Goal: Task Accomplishment & Management: Manage account settings

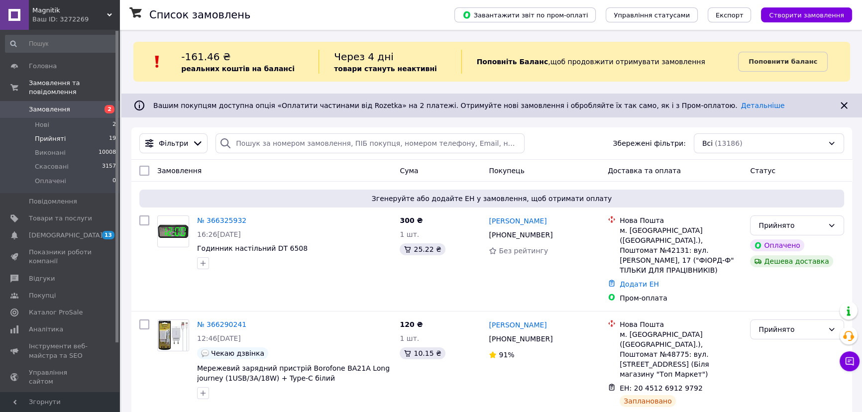
click at [85, 132] on li "Прийняті 19" at bounding box center [61, 139] width 122 height 14
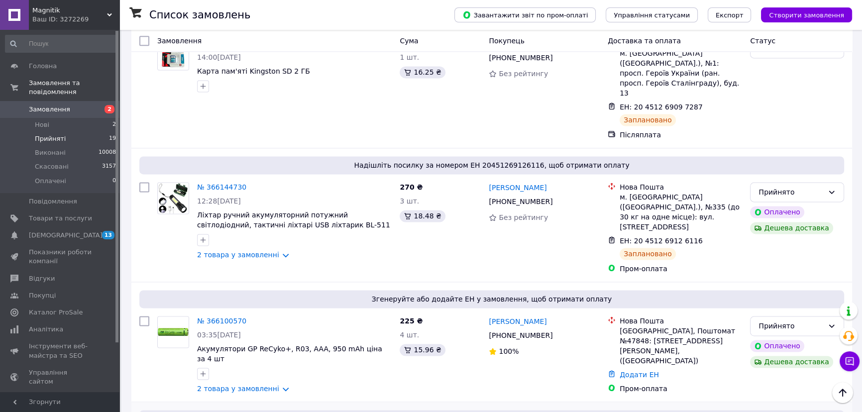
scroll to position [1719, 0]
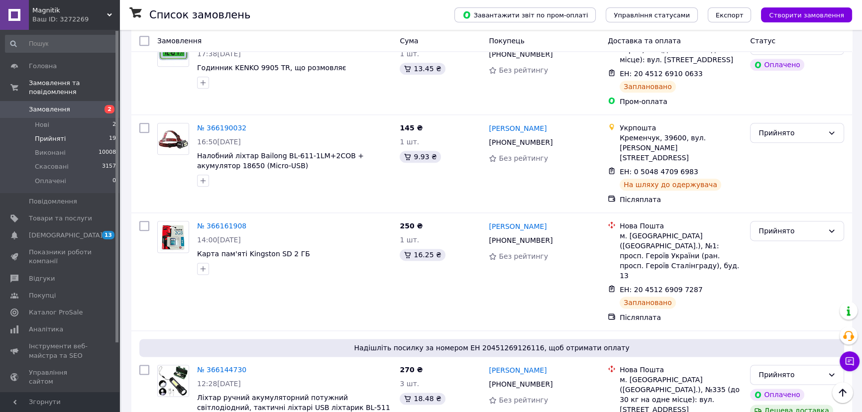
scroll to position [1539, 0]
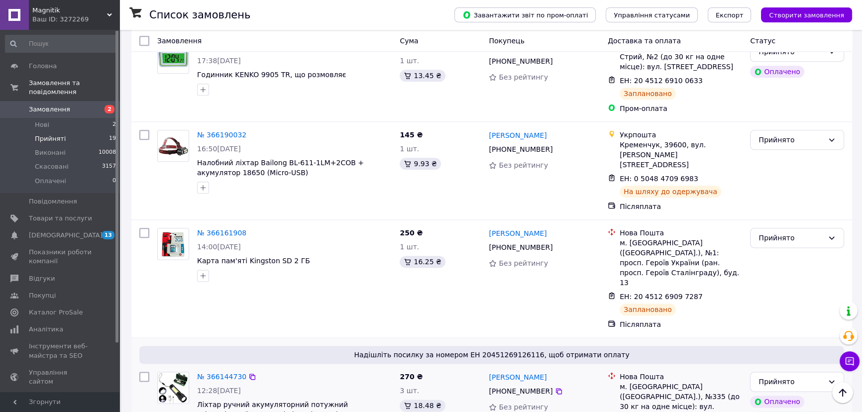
copy span "11.10.2025"
drag, startPoint x: 245, startPoint y: 242, endPoint x: 218, endPoint y: 239, distance: 28.1
click at [218, 386] on div "12:28, 11.10.2025" at bounding box center [294, 391] width 195 height 10
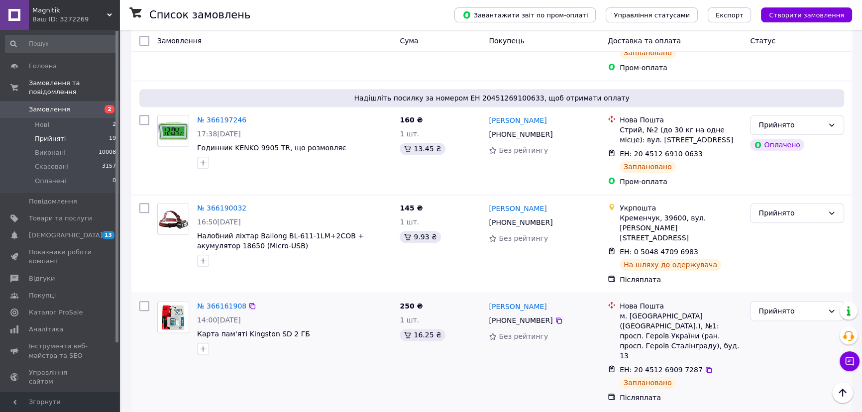
scroll to position [1403, 0]
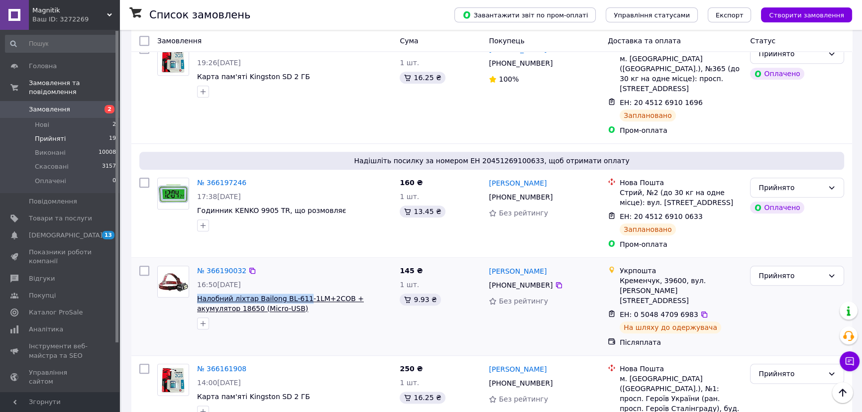
drag, startPoint x: 195, startPoint y: 179, endPoint x: 298, endPoint y: 182, distance: 103.1
click at [298, 262] on div "№ 366190032 16:50, 11.10.2025 Налобний ліхтар Bailong BL-611-1LM+2COB + акумуля…" at bounding box center [294, 298] width 203 height 72
copy span "Налобний ліхтар Bailong BL-611"
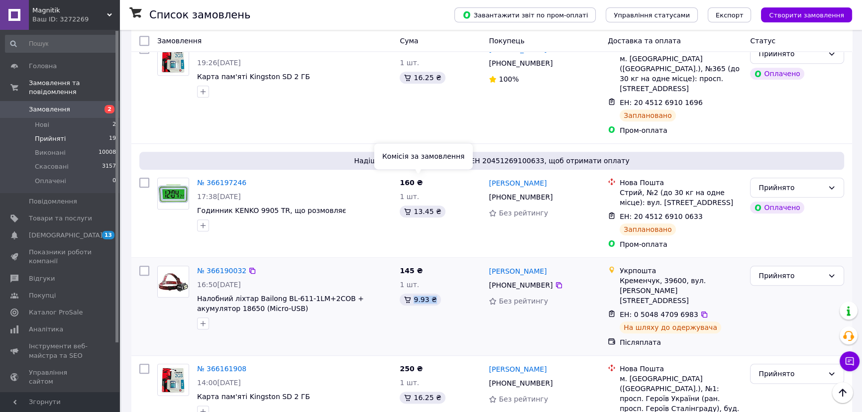
click at [432, 294] on div "9.93 ₴" at bounding box center [420, 300] width 41 height 12
copy div "9.93 ₴"
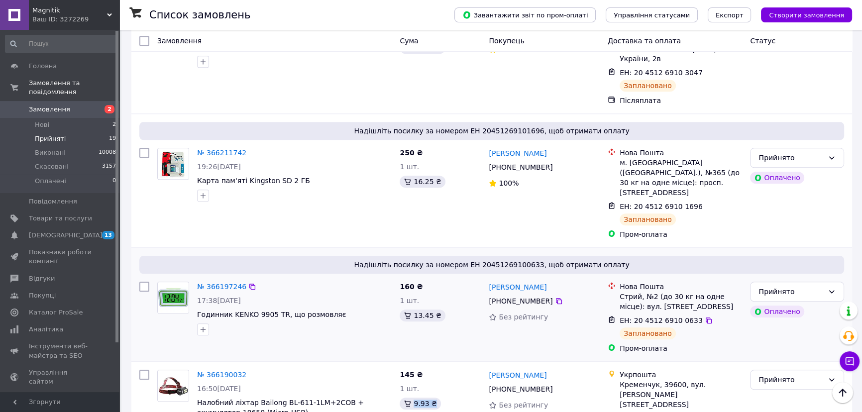
scroll to position [1267, 0]
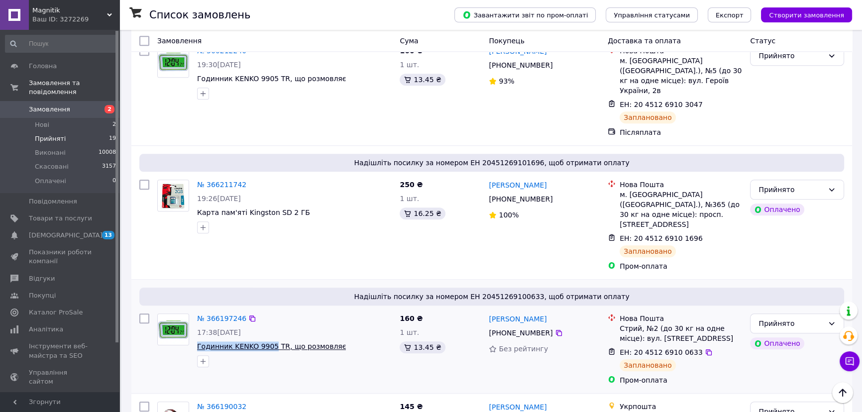
copy span "Годинник KENKO 9905"
drag, startPoint x: 194, startPoint y: 227, endPoint x: 270, endPoint y: 228, distance: 76.7
click at [267, 310] on div "№ 366197246 17:38, 11.10.2025 Годинник KENKO 9905 TR, що розмовляє" at bounding box center [294, 341] width 203 height 62
copy div "13.45 ₴"
drag, startPoint x: 434, startPoint y: 228, endPoint x: 415, endPoint y: 225, distance: 19.2
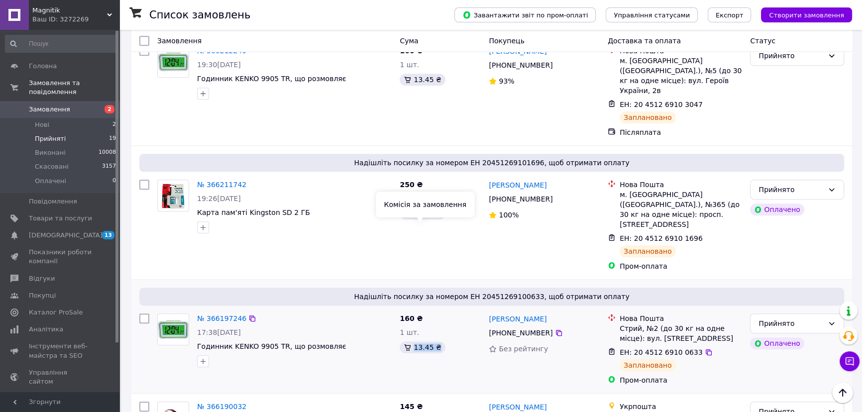
click at [415, 342] on div "13.45 ₴" at bounding box center [422, 348] width 45 height 12
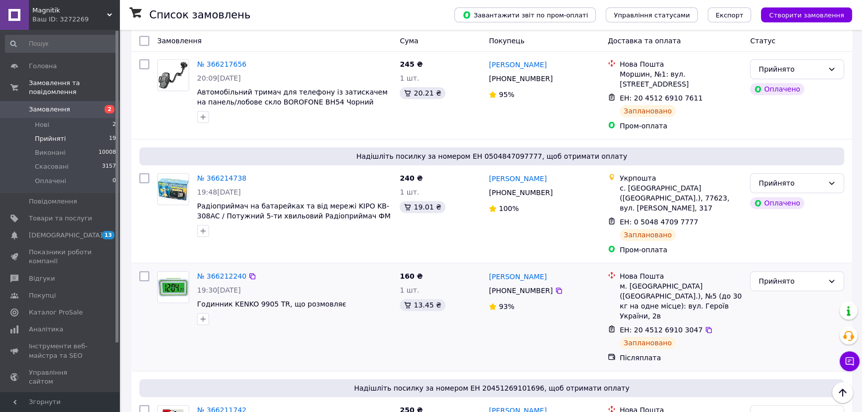
scroll to position [1041, 0]
copy span "Годинник KENKO 9905"
drag, startPoint x: 195, startPoint y: 212, endPoint x: 269, endPoint y: 213, distance: 74.2
click at [269, 268] on div "№ 366212240 19:30, 11.10.2025 Годинник KENKO 9905 TR, що розмовляє" at bounding box center [294, 299] width 203 height 62
click at [434, 300] on div "13.45 ₴" at bounding box center [422, 306] width 45 height 12
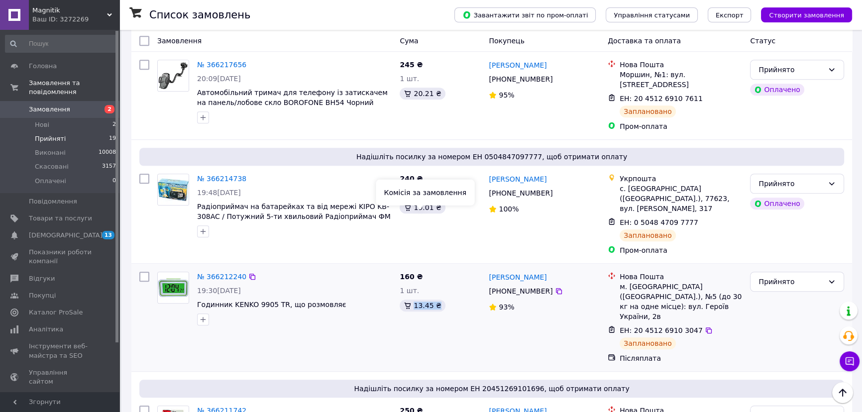
copy div "13.45 ₴"
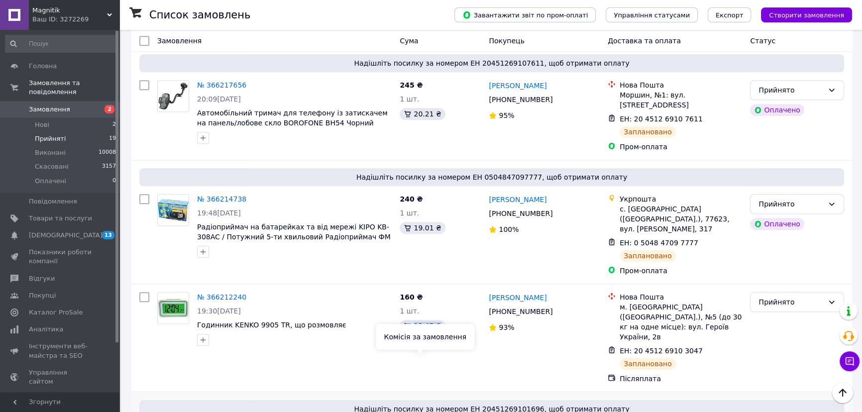
scroll to position [950, 0]
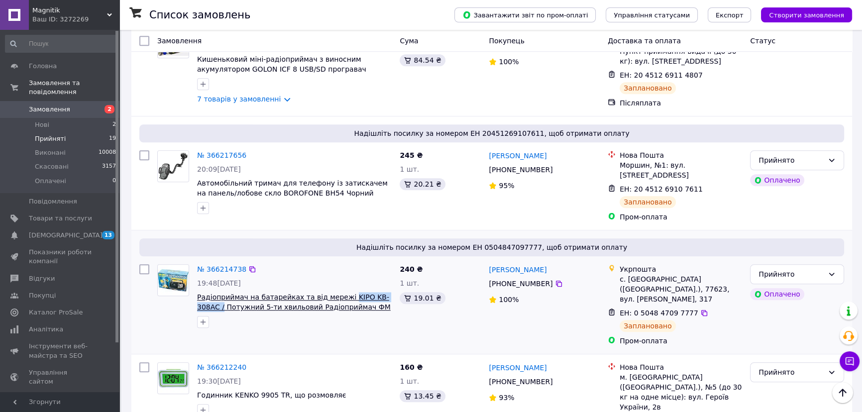
copy span "KIPO KB-308AC /"
drag, startPoint x: 389, startPoint y: 218, endPoint x: 337, endPoint y: 214, distance: 52.9
click at [337, 292] on span "Радіоприймач на батарейках та від мережі KIPO KB-308AC / Потужний 5-ти хвильови…" at bounding box center [294, 302] width 195 height 20
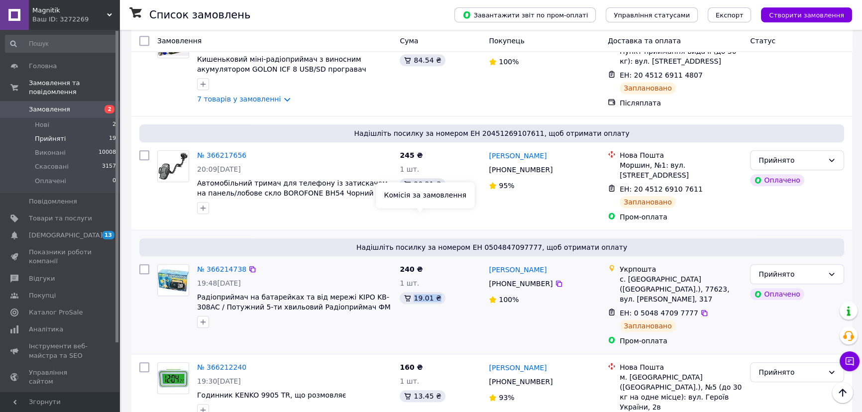
click at [435, 292] on div "19.01 ₴" at bounding box center [422, 298] width 45 height 12
copy div "19.01 ₴"
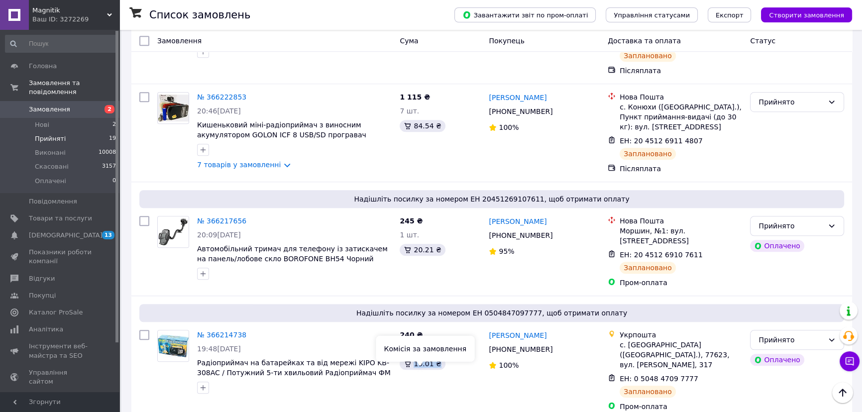
scroll to position [859, 0]
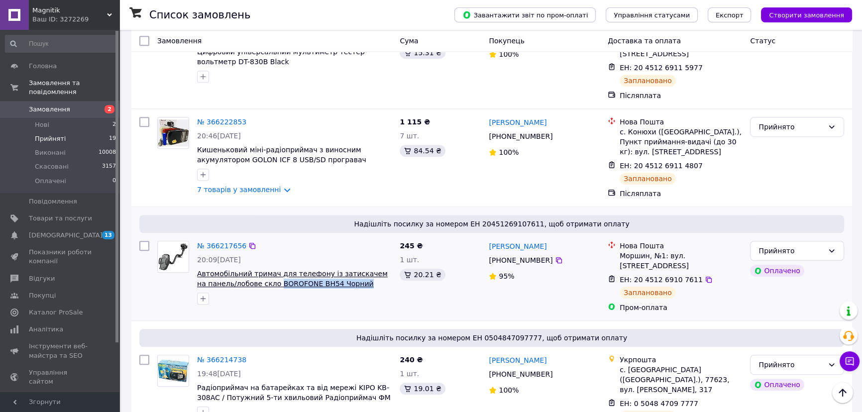
copy span "BOROFONE BH54 Чорний"
drag, startPoint x: 358, startPoint y: 215, endPoint x: 264, endPoint y: 218, distance: 94.1
click at [264, 269] on span "Автомобільний тримач для телефону із затискачем на панель/лобове скло BOROFONE …" at bounding box center [294, 279] width 195 height 20
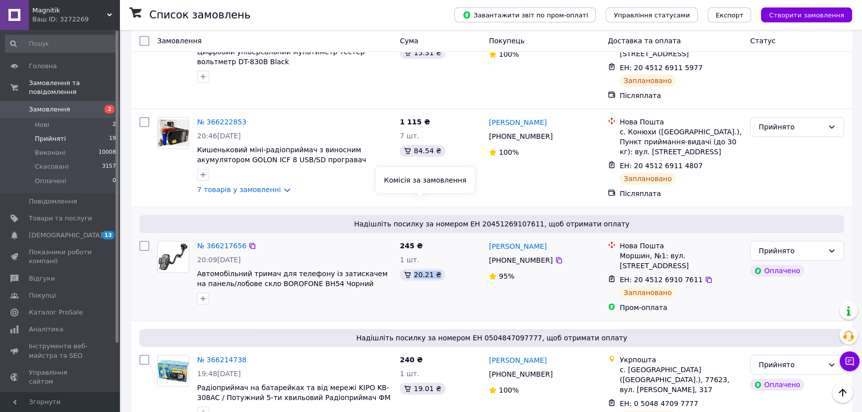
click at [435, 269] on div "20.21 ₴" at bounding box center [422, 275] width 45 height 12
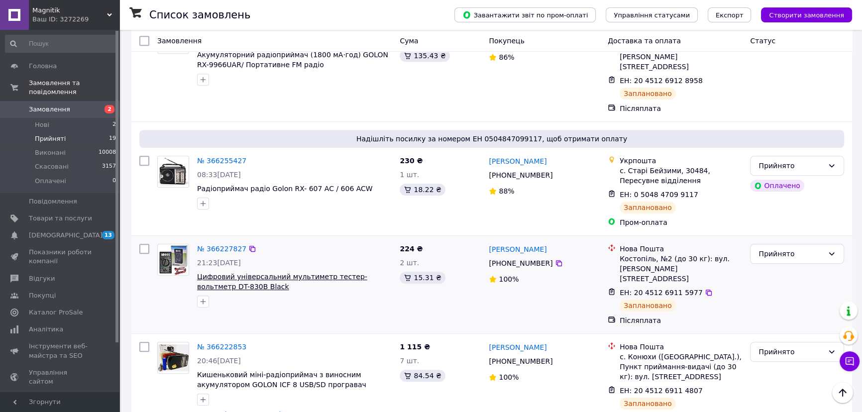
scroll to position [633, 0]
drag, startPoint x: 223, startPoint y: 230, endPoint x: 381, endPoint y: 214, distance: 158.7
click at [381, 273] on span "Цифровий універсальний мультиметр тестер-вольтметр DT-830B Black" at bounding box center [294, 283] width 195 height 20
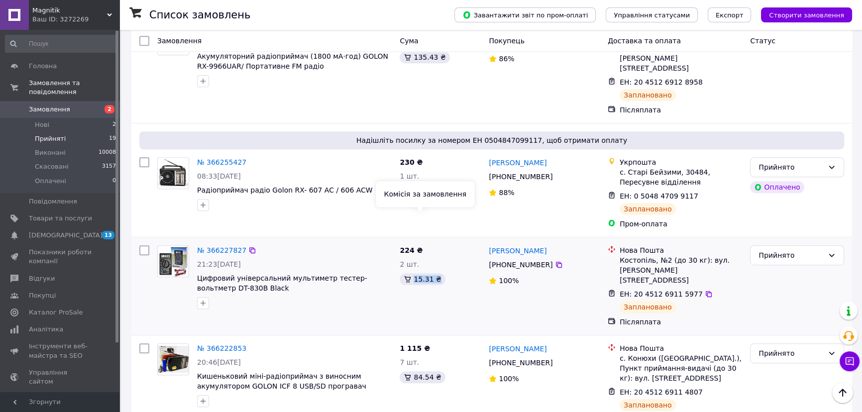
drag, startPoint x: 435, startPoint y: 217, endPoint x: 422, endPoint y: 232, distance: 19.8
click at [414, 273] on div "15.31 ₴" at bounding box center [422, 279] width 45 height 12
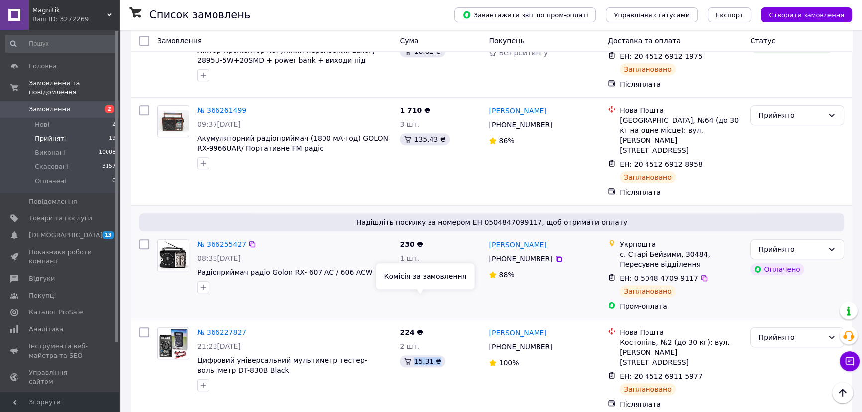
scroll to position [543, 0]
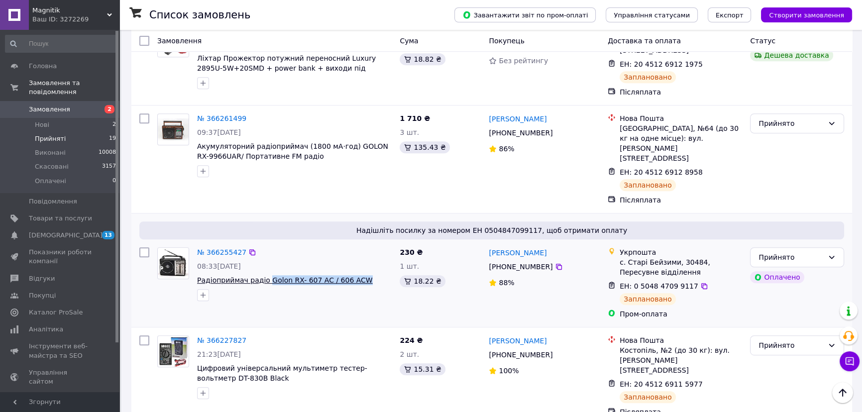
drag, startPoint x: 357, startPoint y: 221, endPoint x: 265, endPoint y: 218, distance: 91.7
click at [265, 275] on span "Радіоприймач радіо Golon RX- 607 AC / 606 ACW" at bounding box center [294, 280] width 195 height 10
drag, startPoint x: 434, startPoint y: 220, endPoint x: 410, endPoint y: 220, distance: 23.9
click at [410, 275] on div "18.22 ₴" at bounding box center [422, 281] width 45 height 12
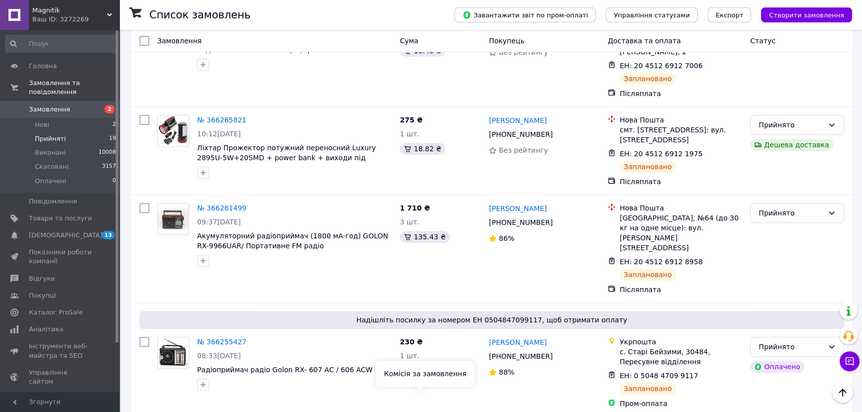
scroll to position [452, 0]
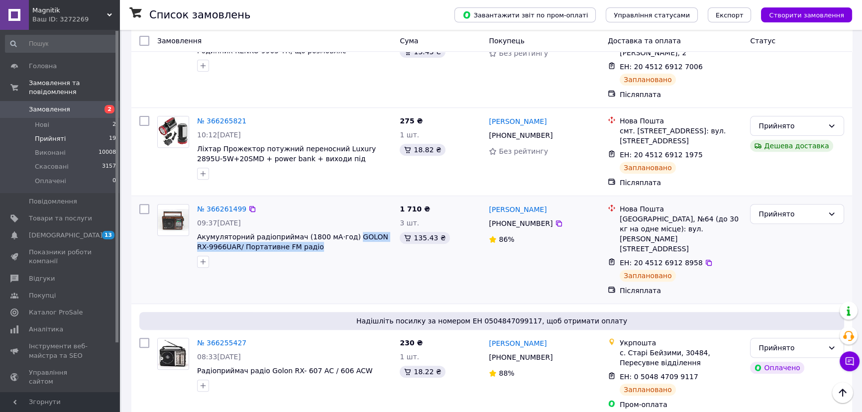
drag, startPoint x: 311, startPoint y: 211, endPoint x: 342, endPoint y: 191, distance: 36.7
click at [342, 200] on div "№ 366261499 09:37, 12.10.2025 Акумуляторний радіоприймач (1800 мА·год) GOLON RX…" at bounding box center [294, 236] width 203 height 72
click at [439, 232] on div "135.43 ₴" at bounding box center [425, 238] width 50 height 12
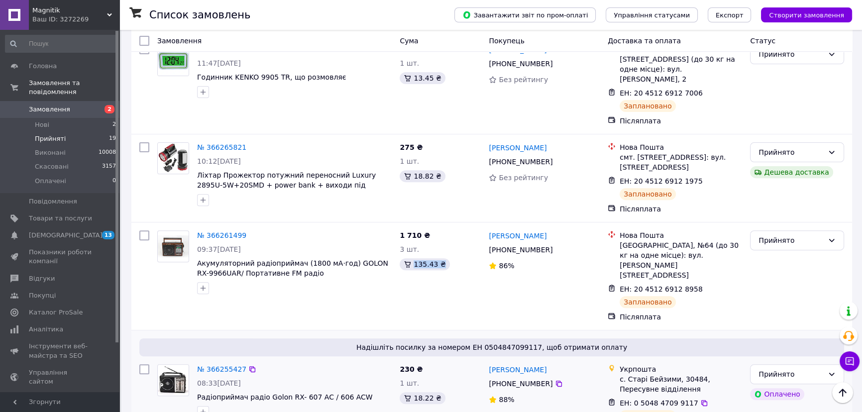
scroll to position [362, 0]
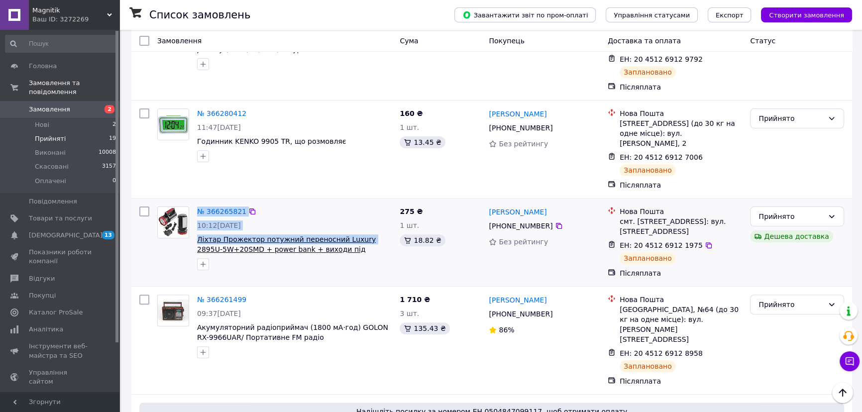
drag, startPoint x: 192, startPoint y: 198, endPoint x: 356, endPoint y: 196, distance: 163.8
click at [356, 203] on div "№ 366265821 10:12, 12.10.2025 Ліхтар Прожектор потужний переносний Luxury 2895U…" at bounding box center [274, 239] width 242 height 72
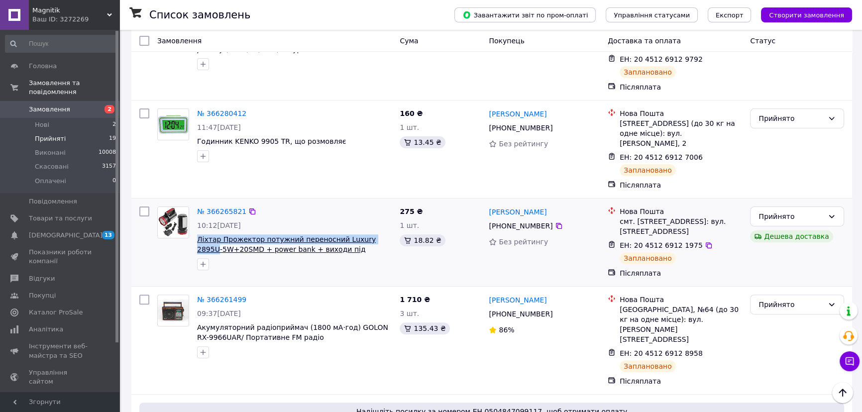
drag, startPoint x: 195, startPoint y: 198, endPoint x: 371, endPoint y: 197, distance: 176.3
click at [371, 203] on div "№ 366265821 10:12, 12.10.2025 Ліхтар Прожектор потужний переносний Luxury 2895U…" at bounding box center [294, 239] width 203 height 72
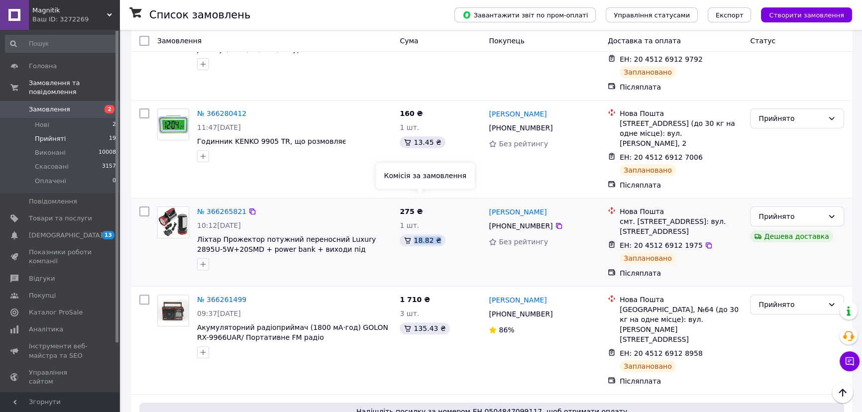
drag, startPoint x: 434, startPoint y: 202, endPoint x: 414, endPoint y: 202, distance: 19.9
click at [414, 235] on div "18.82 ₴" at bounding box center [422, 241] width 45 height 12
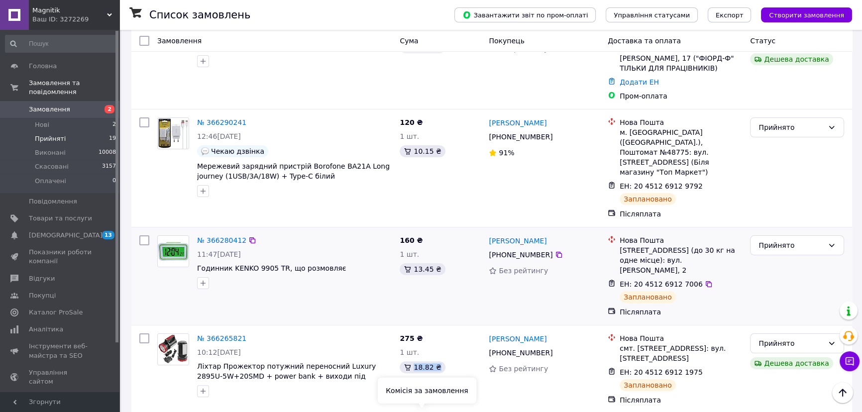
scroll to position [226, 0]
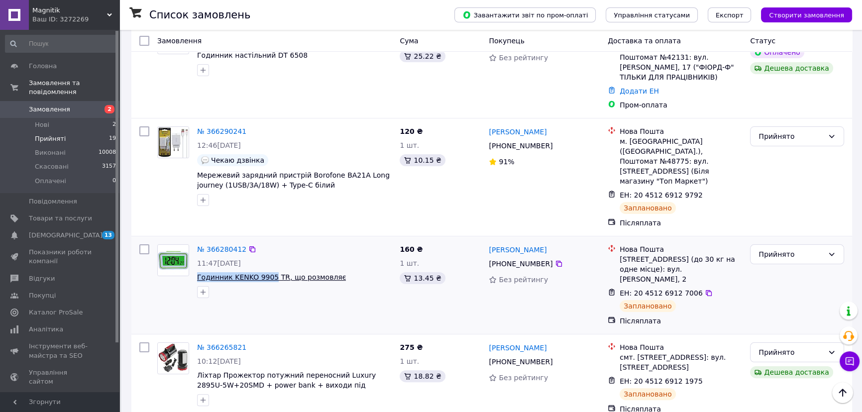
drag, startPoint x: 236, startPoint y: 249, endPoint x: 268, endPoint y: 249, distance: 32.4
click at [268, 249] on div "№ 366280412 11:47, 12.10.2025 Годинник KENKO 9905 TR, що розмовляє" at bounding box center [294, 272] width 203 height 62
click at [435, 272] on div "13.45 ₴" at bounding box center [422, 278] width 45 height 12
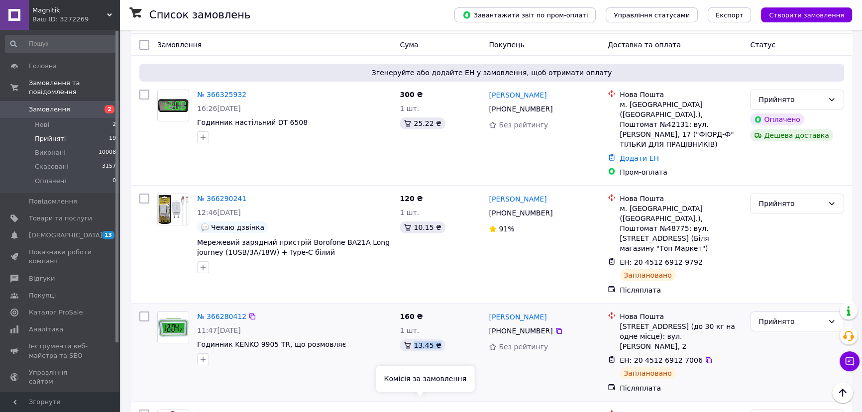
scroll to position [135, 0]
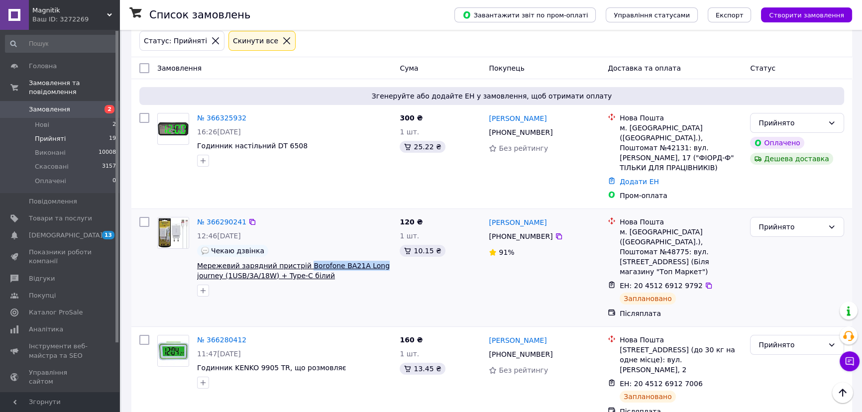
drag, startPoint x: 376, startPoint y: 254, endPoint x: 300, endPoint y: 251, distance: 76.2
click at [300, 261] on span "Мережевий зарядний пристрій Borofone BA21A Long journey (1USB/3А/18W) + Type-C …" at bounding box center [294, 271] width 195 height 20
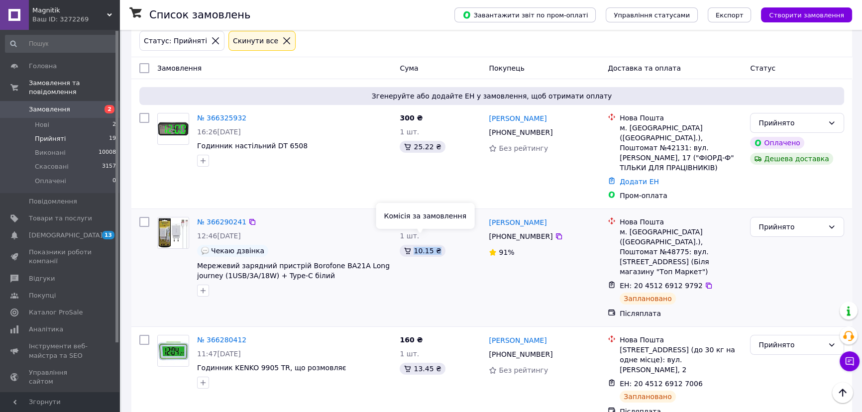
drag, startPoint x: 435, startPoint y: 241, endPoint x: 415, endPoint y: 239, distance: 20.6
click at [415, 245] on div "10.15 ₴" at bounding box center [422, 251] width 45 height 12
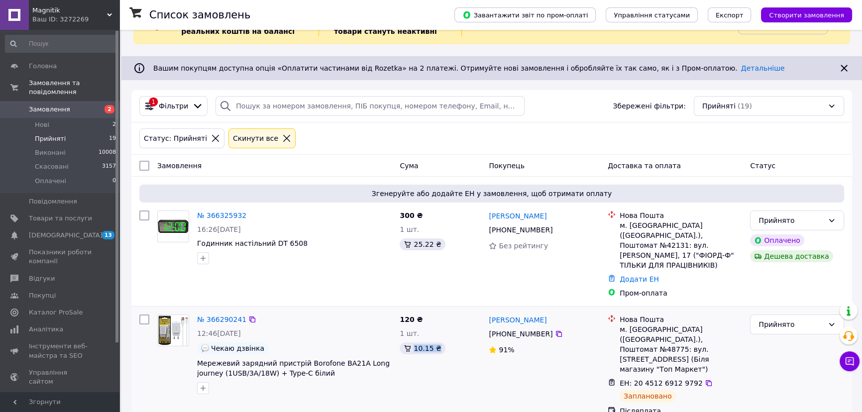
scroll to position [45, 0]
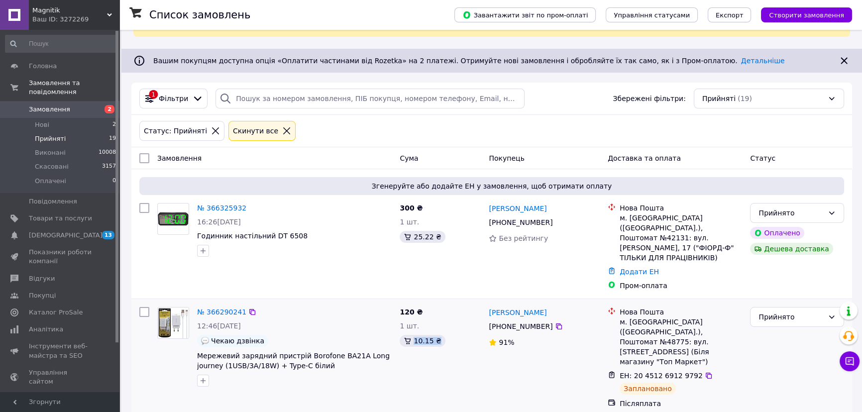
drag, startPoint x: 260, startPoint y: 322, endPoint x: 234, endPoint y: 320, distance: 26.5
click at [233, 320] on div "№ 366290241 12:46, 12.10.2025 Чекаю дзвінка Мережевий зарядний пристрій Borofon…" at bounding box center [294, 347] width 203 height 88
click at [283, 335] on div "Чекаю дзвінка" at bounding box center [294, 341] width 195 height 12
drag, startPoint x: 252, startPoint y: 317, endPoint x: 218, endPoint y: 317, distance: 34.4
click at [218, 321] on div "12:46, 12.10.2025" at bounding box center [294, 326] width 195 height 10
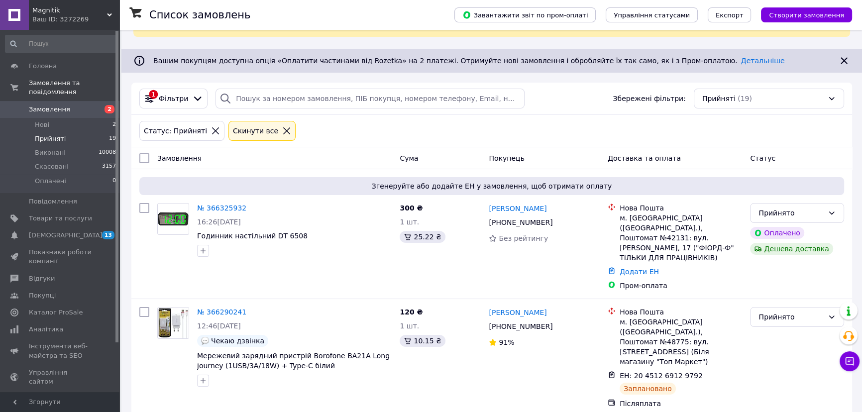
click at [104, 132] on li "Прийняті 19" at bounding box center [61, 139] width 122 height 14
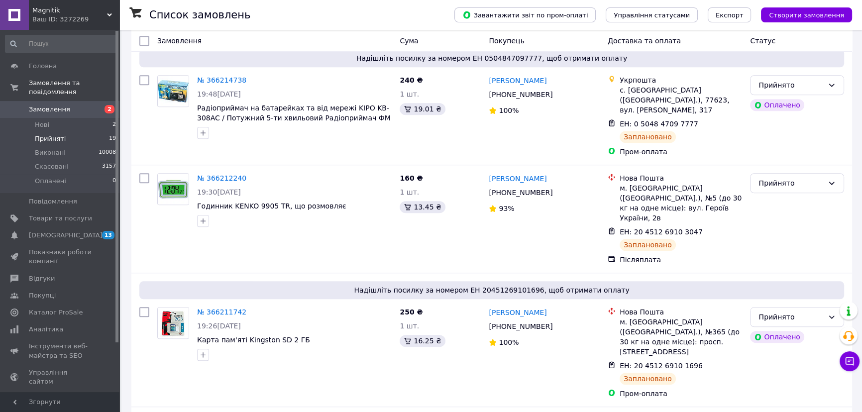
scroll to position [1844, 0]
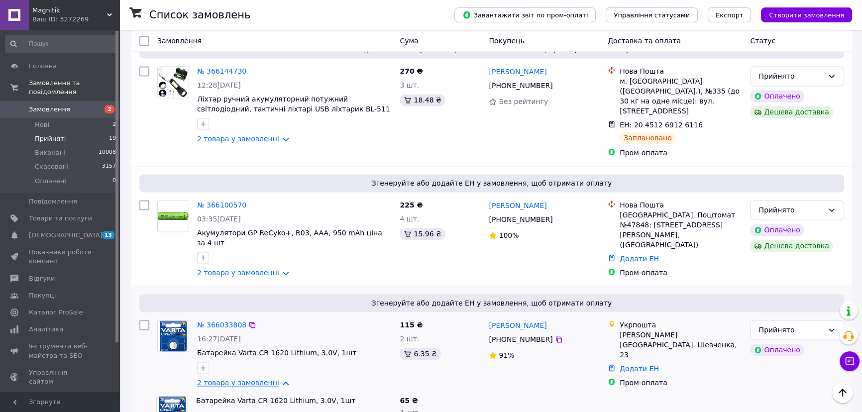
click at [251, 379] on link "2 товара у замовленні" at bounding box center [238, 383] width 82 height 8
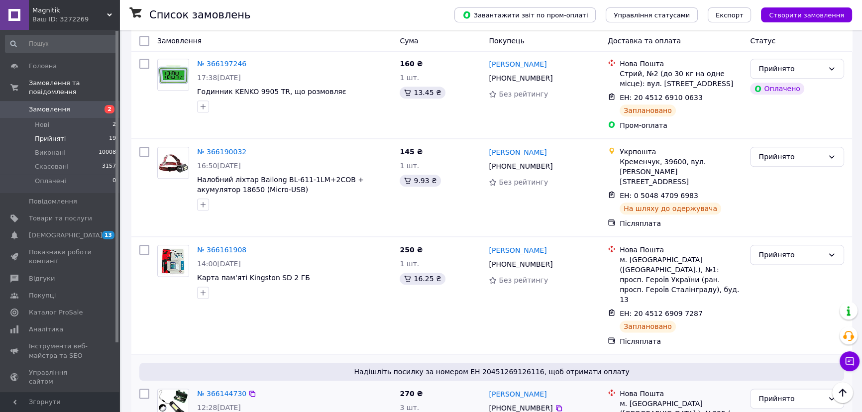
scroll to position [1448, 0]
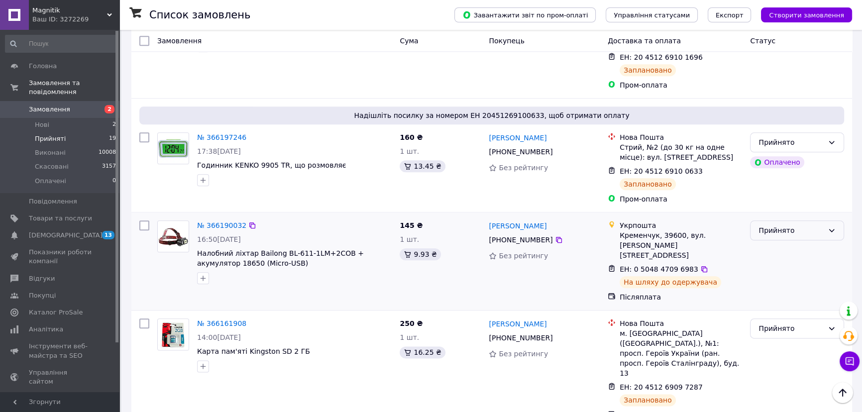
click at [772, 221] on div "Прийнято" at bounding box center [797, 231] width 94 height 20
click at [777, 131] on li "Виконано" at bounding box center [797, 133] width 93 height 18
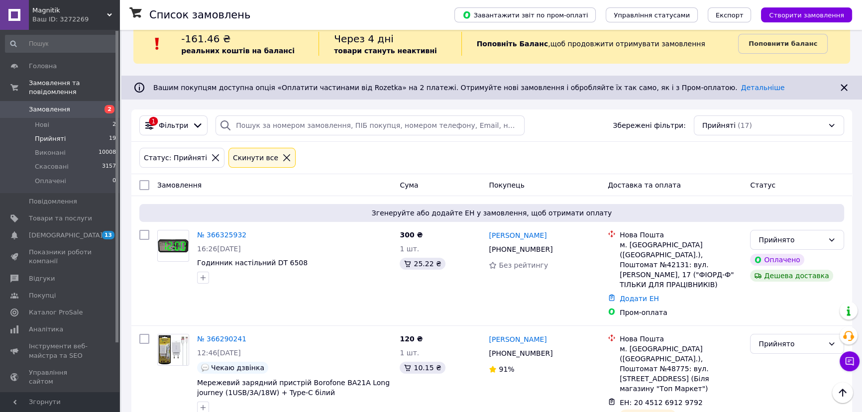
scroll to position [0, 0]
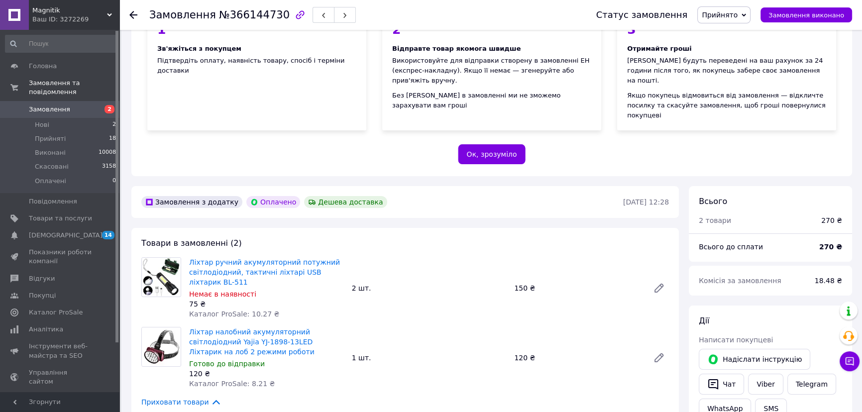
scroll to position [135, 0]
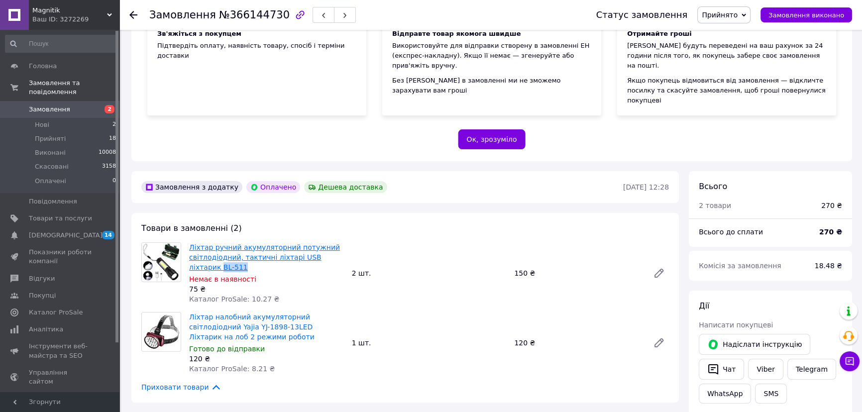
drag, startPoint x: 206, startPoint y: 248, endPoint x: 332, endPoint y: 238, distance: 126.4
click at [332, 242] on span "Ліхтар ручний акумуляторний потужний світлодіодний, тактичні ліхтарі USB ліхтар…" at bounding box center [266, 257] width 155 height 30
copy link "BL-511"
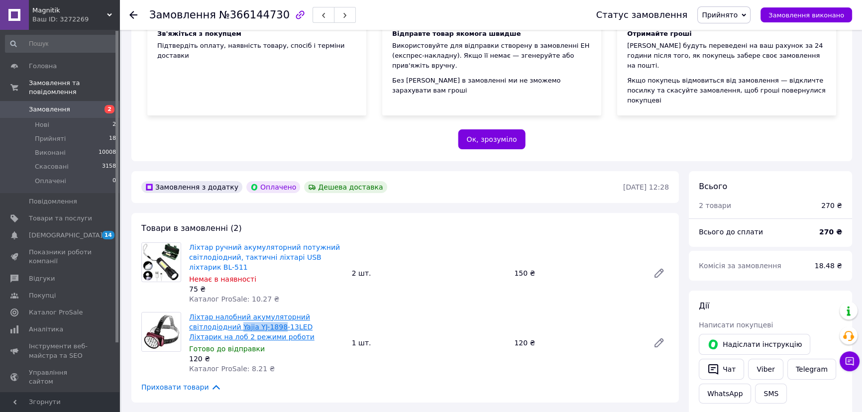
drag, startPoint x: 187, startPoint y: 306, endPoint x: 229, endPoint y: 309, distance: 41.9
click at [229, 310] on div "Ліхтар налобний акумуляторний світлодіодний Yajia YJ-1898-13LED Ліхтарик на лоб…" at bounding box center [266, 343] width 163 height 66
copy link "Yajia YJ-1898"
copy span "8.21 ₴"
drag, startPoint x: 267, startPoint y: 351, endPoint x: 243, endPoint y: 347, distance: 24.7
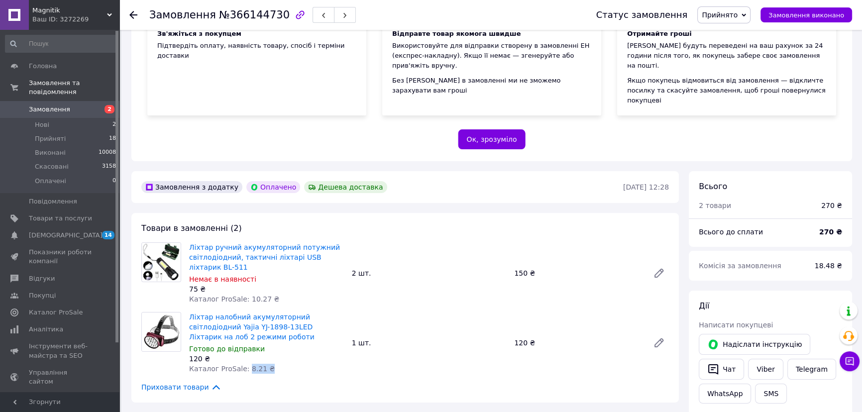
click at [243, 347] on div "Ліхтар налобний акумуляторний світлодіодний Yajia YJ-1898-13LED Ліхтарик на лоб…" at bounding box center [266, 343] width 163 height 66
drag, startPoint x: 265, startPoint y: 279, endPoint x: 242, endPoint y: 277, distance: 23.0
click at [242, 277] on div "Ліхтар ручний акумуляторний потужний світлодіодний, тактичні ліхтарі USB ліхтар…" at bounding box center [266, 274] width 163 height 66
copy span "10.27 ₴"
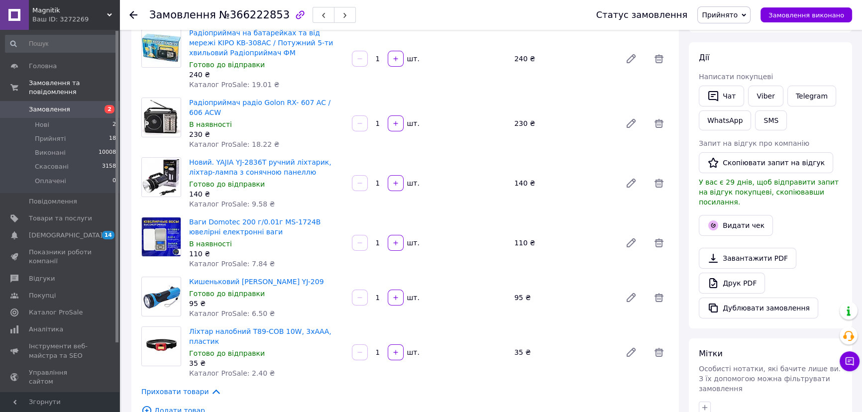
scroll to position [45, 0]
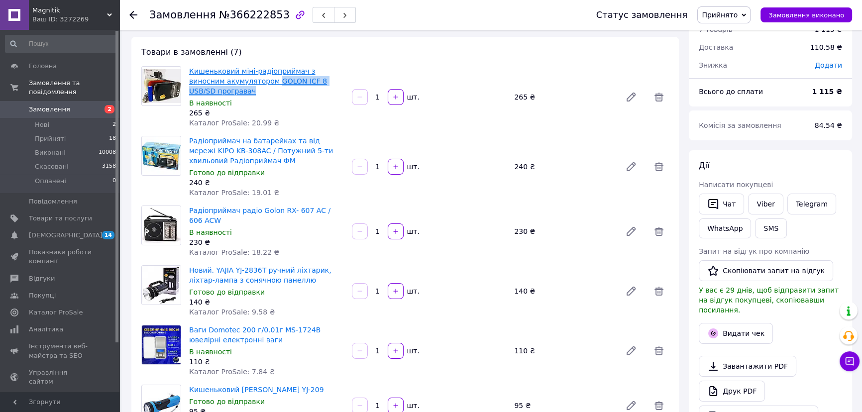
drag, startPoint x: 346, startPoint y: 80, endPoint x: 238, endPoint y: 81, distance: 108.1
click at [238, 81] on div "Кишеньковий міні-радіоприймач з виносним акумулятором GOLON ICF 8 USB/SD програ…" at bounding box center [266, 97] width 163 height 66
copy link "GOLON ICF 8 USB/SD програвач"
drag, startPoint x: 263, startPoint y: 111, endPoint x: 243, endPoint y: 112, distance: 19.4
click at [243, 119] on span "Каталог ProSale: 20.99 ₴" at bounding box center [234, 123] width 90 height 8
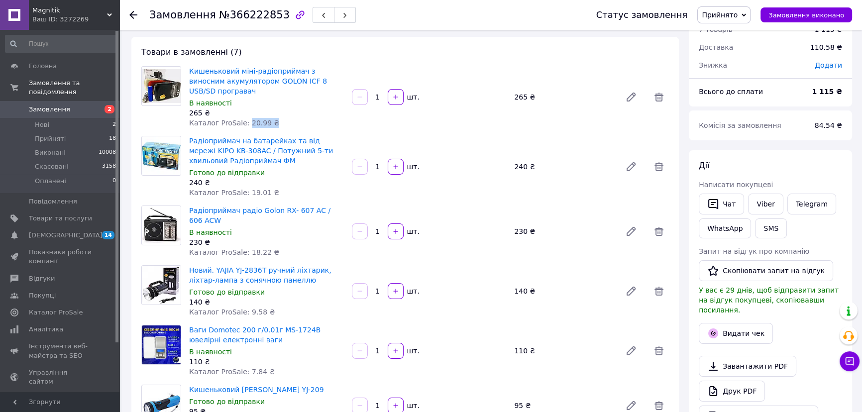
copy span "20.99 ₴"
drag, startPoint x: 186, startPoint y: 139, endPoint x: 219, endPoint y: 139, distance: 32.4
click at [219, 139] on div "Радіоприймач на батарейках та від мережі KIPO KB-308AC / Потужний 5-ти хвильови…" at bounding box center [266, 167] width 163 height 66
copy link "KB-308AC"
drag, startPoint x: 264, startPoint y: 178, endPoint x: 242, endPoint y: 179, distance: 21.4
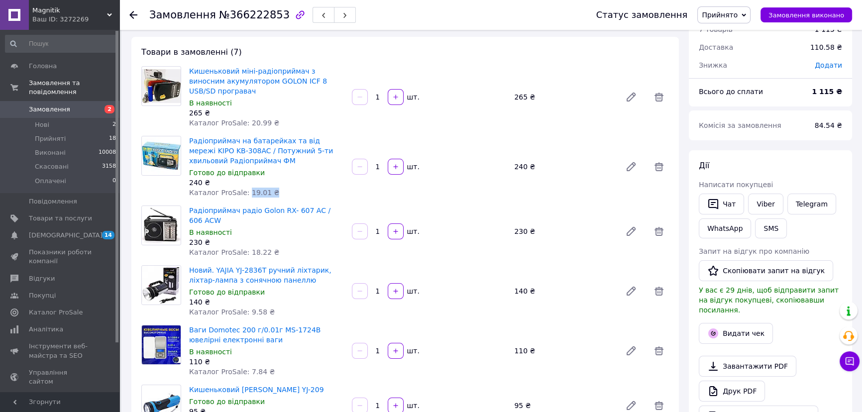
click at [242, 179] on div "Радіоприймач на батарейках та від мережі KIPO KB-308AC / Потужний 5-ти хвильови…" at bounding box center [266, 167] width 163 height 66
copy span "19.01 ₴"
drag, startPoint x: 329, startPoint y: 198, endPoint x: 256, endPoint y: 194, distance: 72.8
click at [256, 204] on div "Радіоприймач радіо Golon RX- 607 AC / 606 ACW В наявності 230 ₴ Каталог ProSale…" at bounding box center [266, 232] width 163 height 56
copy link "Golon RX- 607 AC / 606"
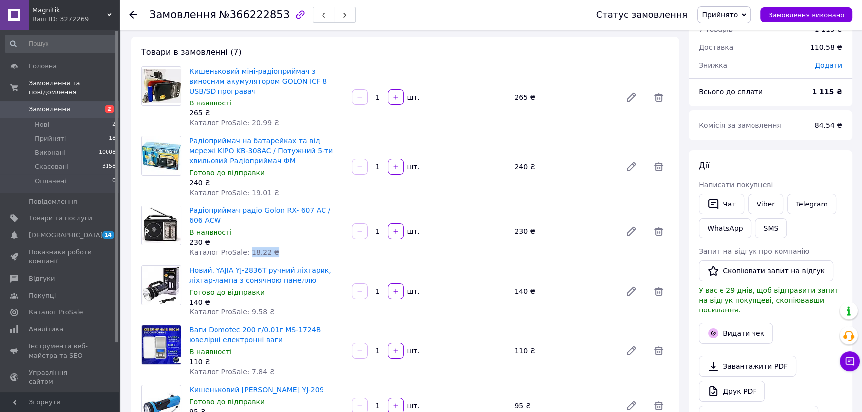
drag, startPoint x: 266, startPoint y: 244, endPoint x: 242, endPoint y: 241, distance: 25.1
click at [242, 241] on div "Радіоприймач радіо Golon RX- 607 AC / 606 ACW В наявності 230 ₴ Каталог ProSale…" at bounding box center [266, 232] width 163 height 56
copy span "18.22 ₴"
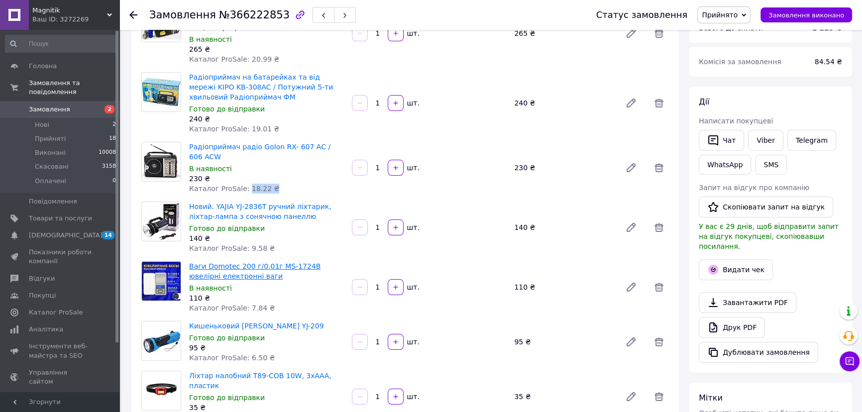
scroll to position [135, 0]
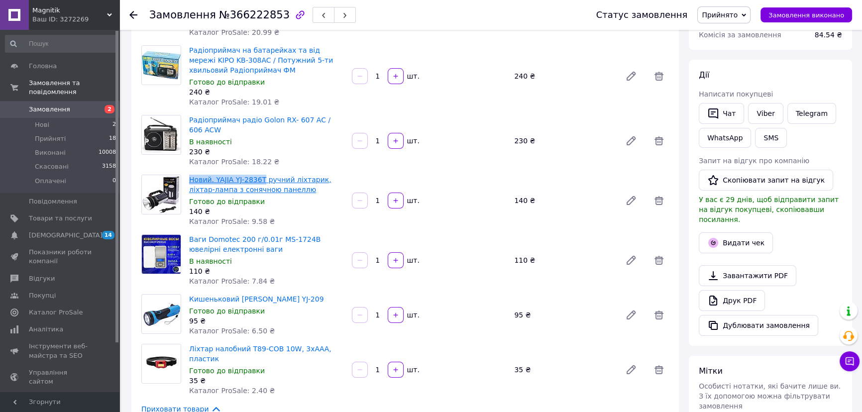
copy link "Новий. YAJIA YJ-2836T"
drag, startPoint x: 187, startPoint y: 169, endPoint x: 259, endPoint y: 167, distance: 72.7
click at [259, 173] on div "Новий. YAJIA YJ-2836T ручний ліхтарик, ліхтар-лампа з сонячною панеллю Готово д…" at bounding box center [266, 201] width 163 height 56
drag, startPoint x: 264, startPoint y: 211, endPoint x: 243, endPoint y: 210, distance: 20.9
click at [243, 210] on div "Новий. YAJIA YJ-2836T ручний ліхтарик, ліхтар-лампа з сонячною панеллю Готово д…" at bounding box center [266, 201] width 163 height 56
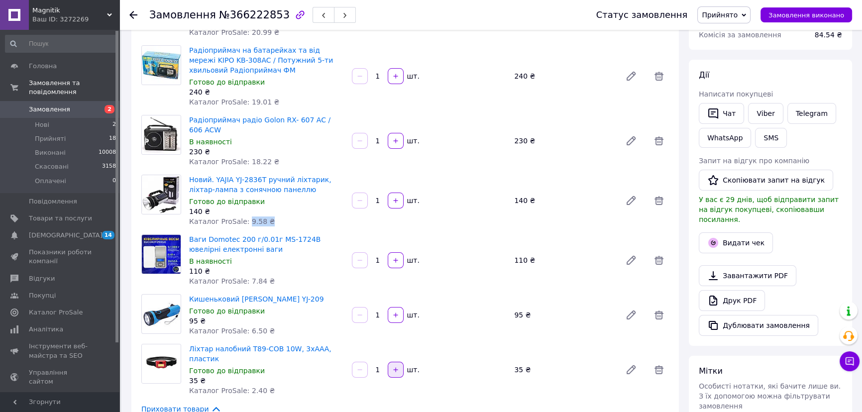
copy span "9.58 ₴"
drag, startPoint x: 186, startPoint y: 226, endPoint x: 251, endPoint y: 224, distance: 65.8
click at [251, 233] on div "Ваги Domotec 200 г/0.01г MS-1724B ювелірні електронні ваги В наявності 110 ₴ Ка…" at bounding box center [266, 261] width 163 height 56
copy link "Ваги Domotec 200 г"
drag, startPoint x: 274, startPoint y: 269, endPoint x: 242, endPoint y: 268, distance: 31.4
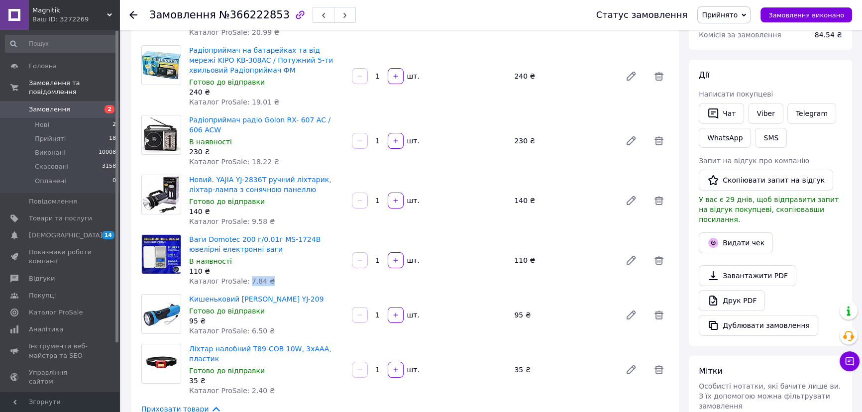
click at [242, 268] on div "Ваги Domotec 200 г/0.01г MS-1724B ювелірні електронні ваги В наявності 110 ₴ Ка…" at bounding box center [266, 261] width 163 height 56
copy span "7.84 ₴"
drag, startPoint x: 297, startPoint y: 291, endPoint x: 256, endPoint y: 284, distance: 42.0
click at [256, 294] on span "Кишеньковий ліхтар YAJIA YJ-209" at bounding box center [266, 299] width 155 height 10
drag, startPoint x: 271, startPoint y: 316, endPoint x: 262, endPoint y: 323, distance: 11.0
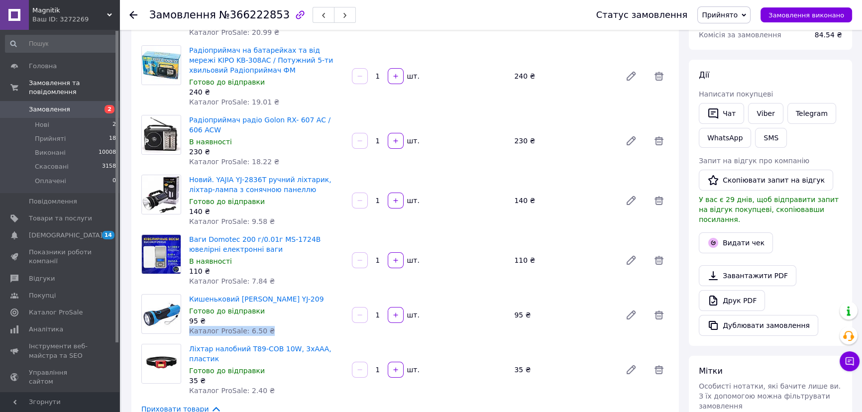
click at [259, 323] on div "Кишеньковий ліхтар YAJIA YJ-209 Готово до відправки 95 ₴ Каталог ProSale: 6.50 ₴" at bounding box center [266, 315] width 163 height 46
click at [270, 324] on div "Кишеньковий ліхтар YAJIA YJ-209 Готово до відправки 95 ₴ Каталог ProSale: 6.50 ₴" at bounding box center [266, 315] width 163 height 46
drag, startPoint x: 260, startPoint y: 321, endPoint x: 241, endPoint y: 319, distance: 19.5
click at [241, 327] on span "Каталог ProSale: 6.50 ₴" at bounding box center [232, 331] width 86 height 8
drag, startPoint x: 186, startPoint y: 335, endPoint x: 253, endPoint y: 334, distance: 67.2
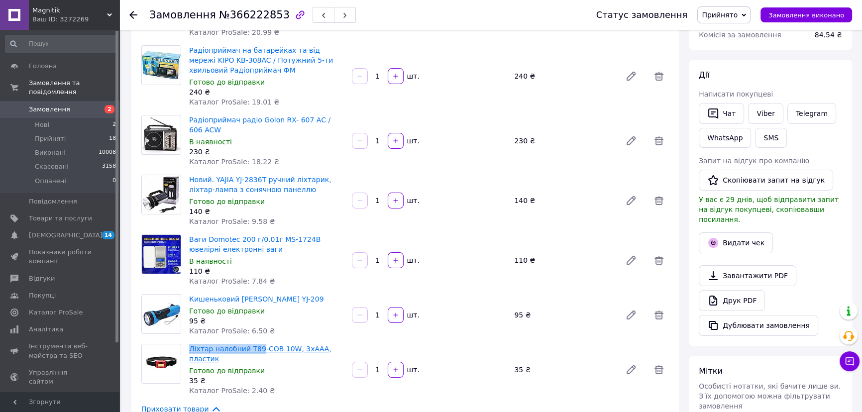
click at [253, 342] on div "Ліхтар налобний T89-COB 10W, 3хААА, пластик Готово до відправки 35 ₴ Каталог Pr…" at bounding box center [266, 370] width 163 height 56
drag, startPoint x: 269, startPoint y: 371, endPoint x: 242, endPoint y: 369, distance: 26.9
click at [242, 369] on div "Ліхтар налобний T89-COB 10W, 3хААА, пластик Готово до відправки 35 ₴ Каталог Pr…" at bounding box center [266, 370] width 163 height 56
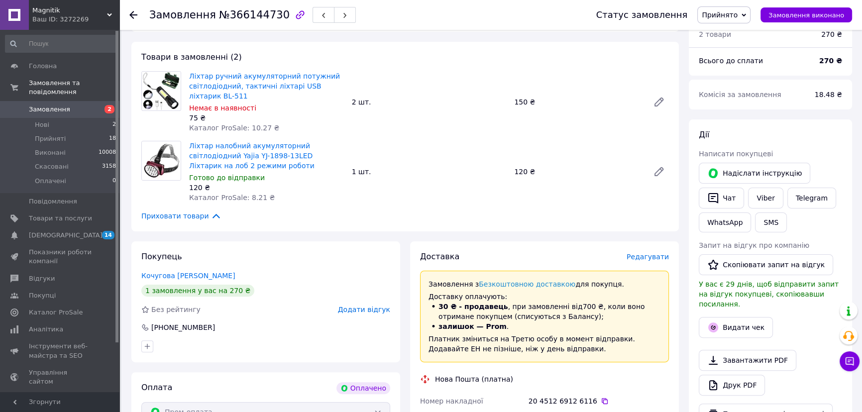
scroll to position [317, 0]
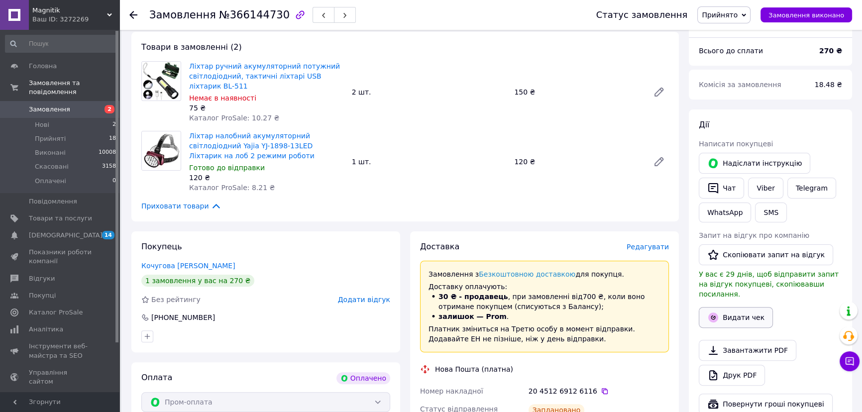
click at [734, 307] on button "Видати чек" at bounding box center [736, 317] width 74 height 21
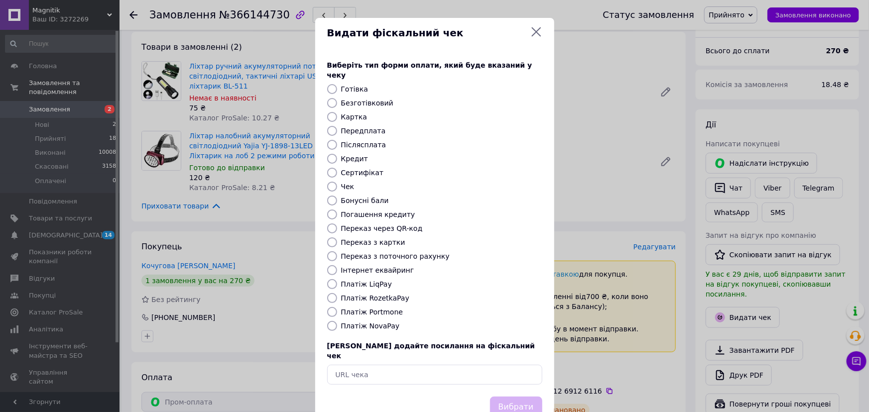
click at [335, 293] on input "Платіж RozetkaPay" at bounding box center [332, 298] width 10 height 10
radio input "true"
click at [517, 397] on button "Вибрати" at bounding box center [516, 407] width 52 height 21
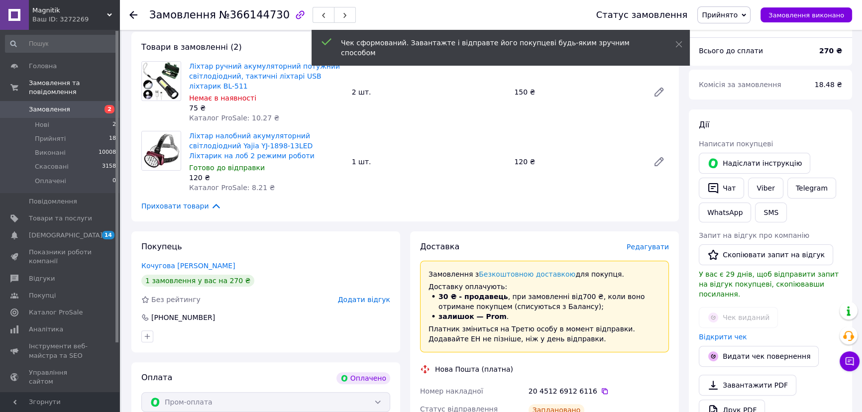
click at [738, 16] on span "Прийнято" at bounding box center [720, 15] width 36 height 8
click at [729, 33] on li "Виконано" at bounding box center [724, 34] width 52 height 15
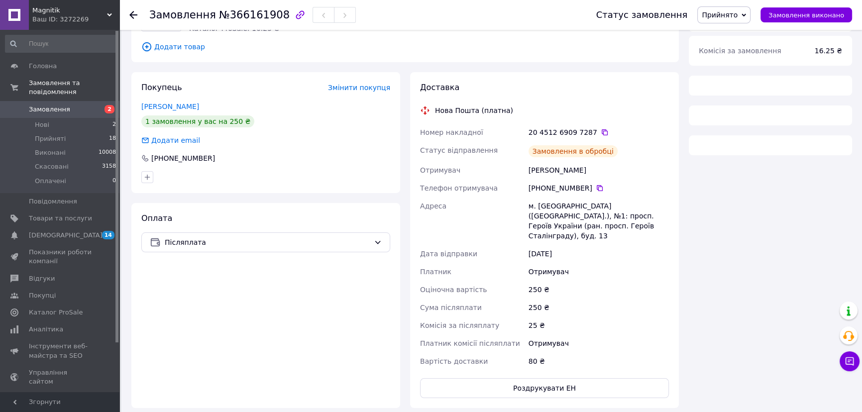
scroll to position [144, 0]
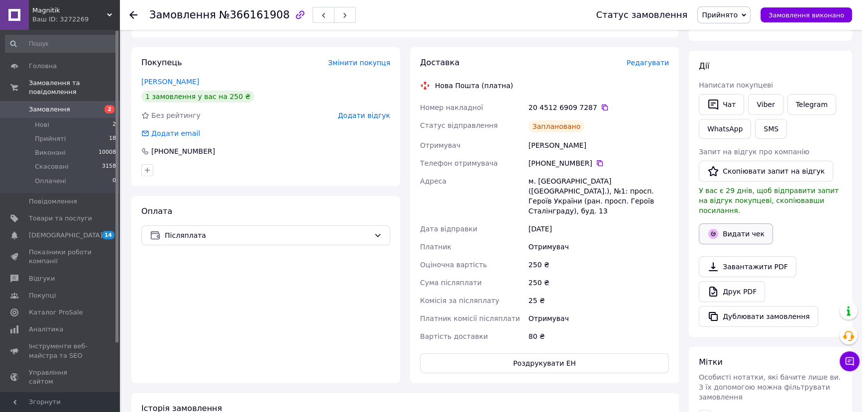
click at [737, 224] on button "Видати чек" at bounding box center [736, 234] width 74 height 21
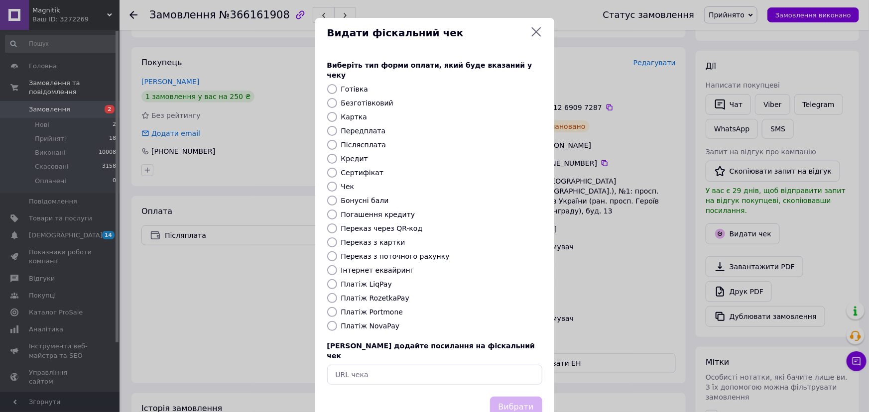
click at [335, 140] on input "Післясплата" at bounding box center [332, 145] width 10 height 10
radio input "true"
click at [537, 397] on button "Вибрати" at bounding box center [516, 407] width 52 height 21
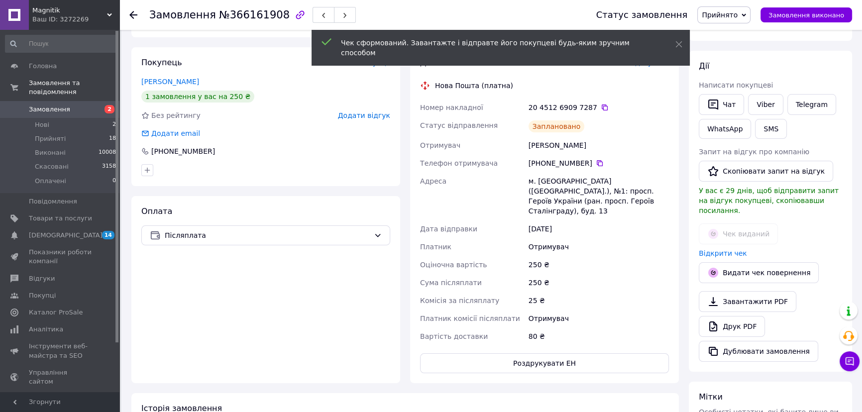
click at [738, 17] on span "Прийнято" at bounding box center [720, 15] width 36 height 8
click at [733, 34] on li "Виконано" at bounding box center [724, 34] width 52 height 15
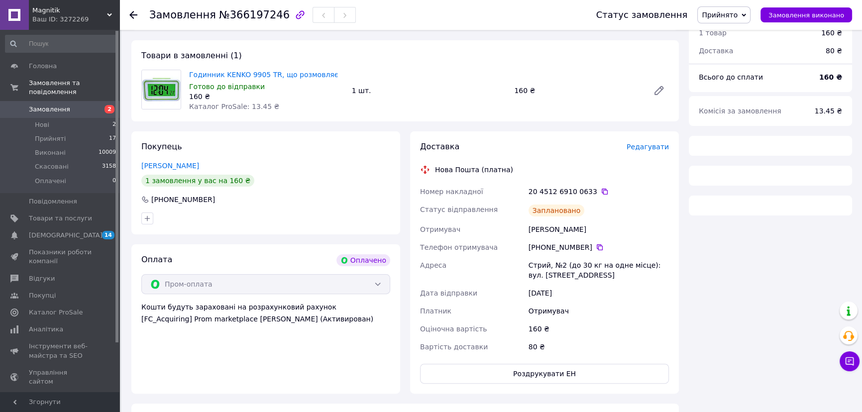
scroll to position [309, 0]
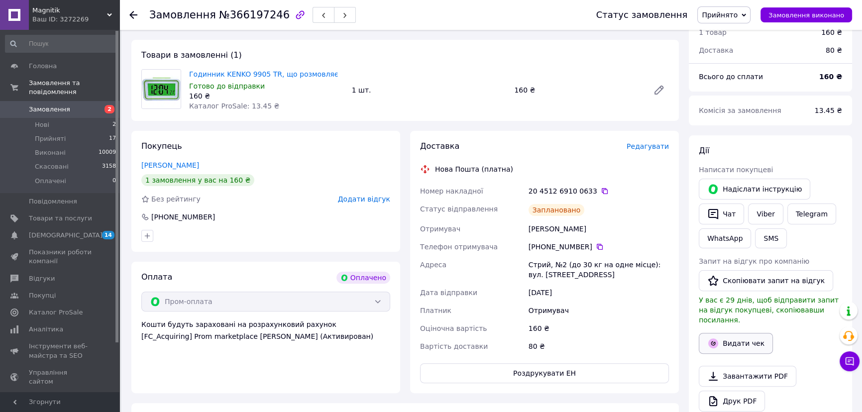
click at [735, 333] on button "Видати чек" at bounding box center [736, 343] width 74 height 21
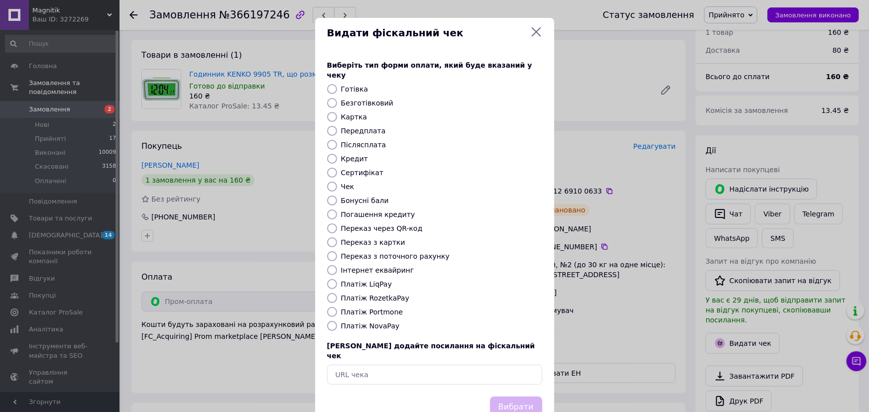
click at [329, 293] on input "Платіж RozetkaPay" at bounding box center [332, 298] width 10 height 10
radio input "true"
click at [519, 397] on button "Вибрати" at bounding box center [516, 407] width 52 height 21
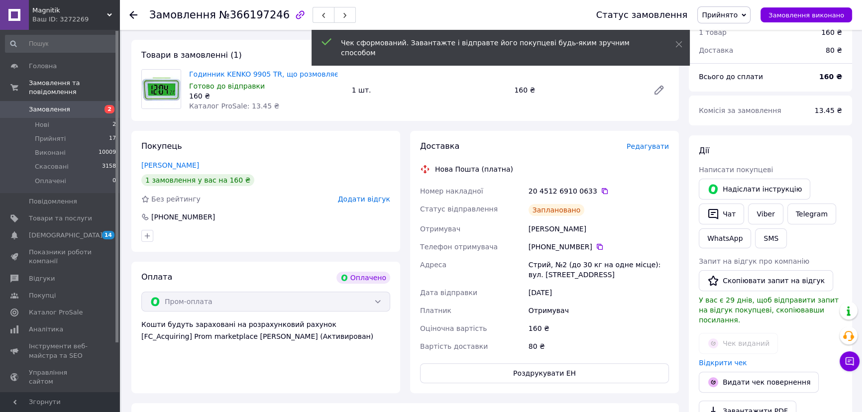
click at [745, 19] on span "Прийнято" at bounding box center [724, 14] width 53 height 17
click at [734, 32] on li "Виконано" at bounding box center [724, 34] width 52 height 15
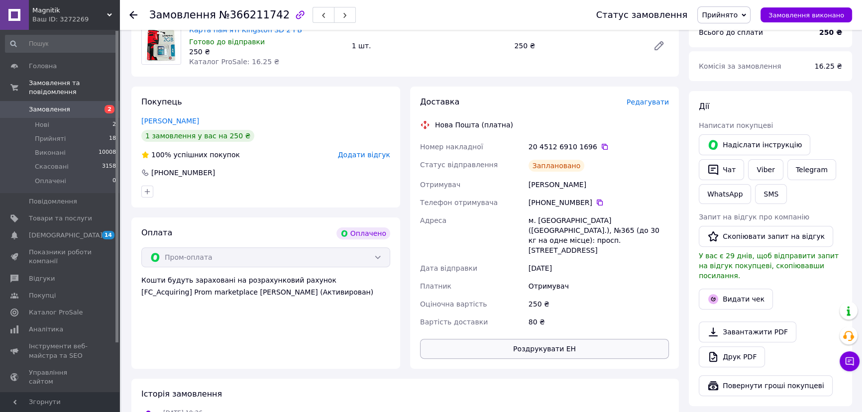
scroll to position [362, 0]
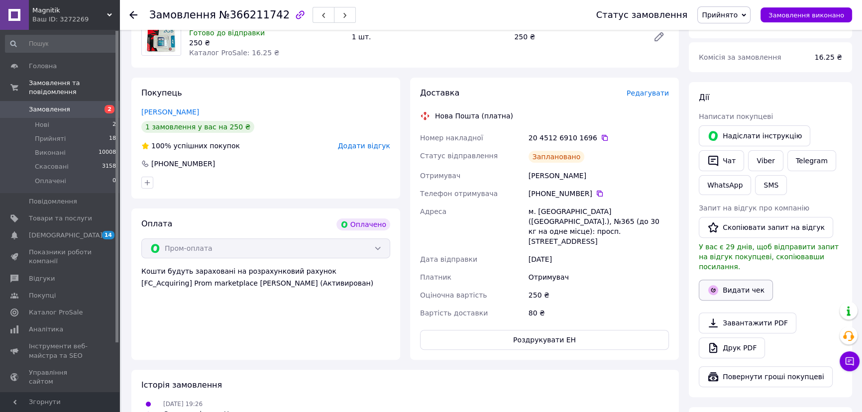
click at [753, 280] on button "Видати чек" at bounding box center [736, 290] width 74 height 21
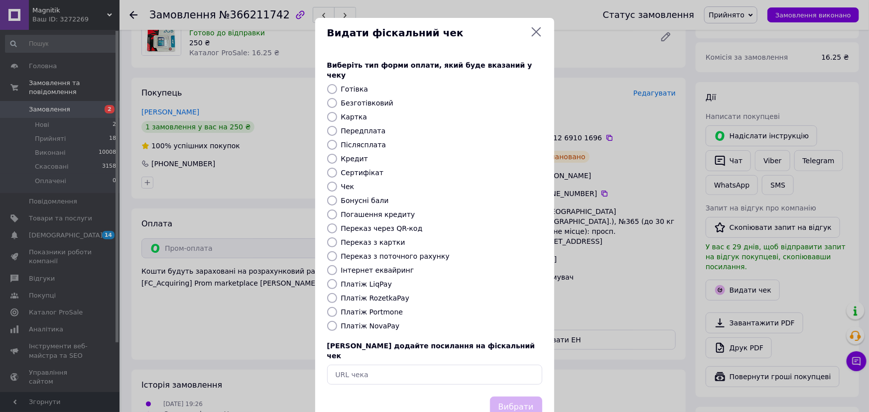
drag, startPoint x: 328, startPoint y: 286, endPoint x: 376, endPoint y: 319, distance: 58.8
click at [328, 293] on input "Платіж RozetkaPay" at bounding box center [332, 298] width 10 height 10
radio input "true"
click at [503, 397] on button "Вибрати" at bounding box center [516, 407] width 52 height 21
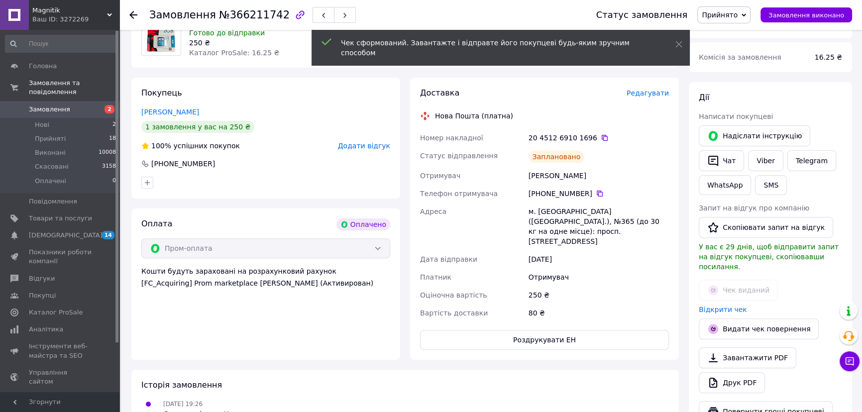
click at [723, 17] on span "Прийнято" at bounding box center [720, 15] width 36 height 8
click at [723, 31] on li "Виконано" at bounding box center [724, 34] width 52 height 15
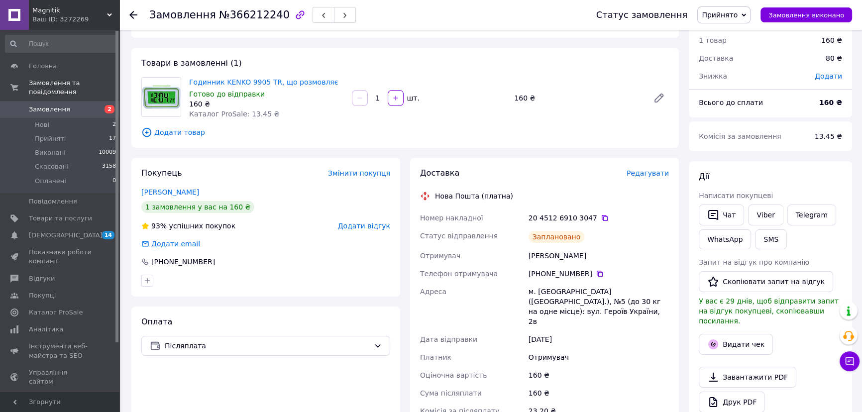
scroll to position [135, 0]
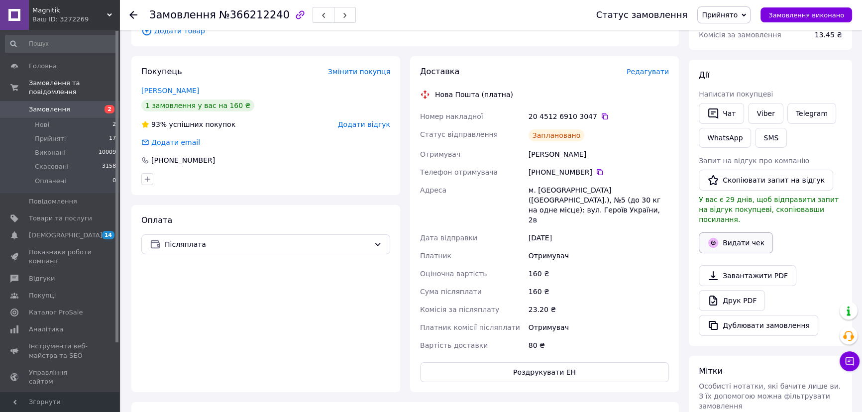
click at [743, 238] on button "Видати чек" at bounding box center [736, 243] width 74 height 21
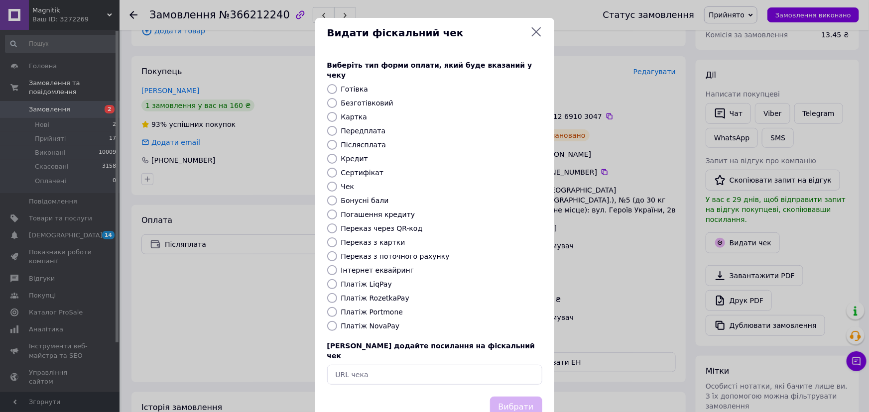
click at [331, 140] on input "Післясплата" at bounding box center [332, 145] width 10 height 10
radio input "true"
click at [525, 397] on button "Вибрати" at bounding box center [516, 407] width 52 height 21
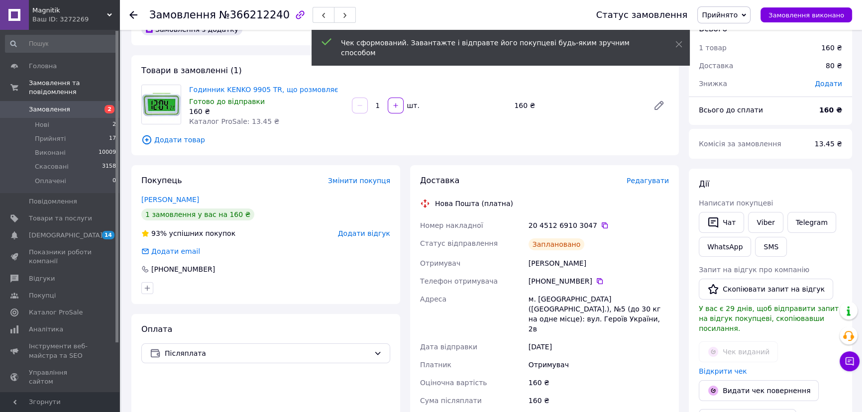
scroll to position [0, 0]
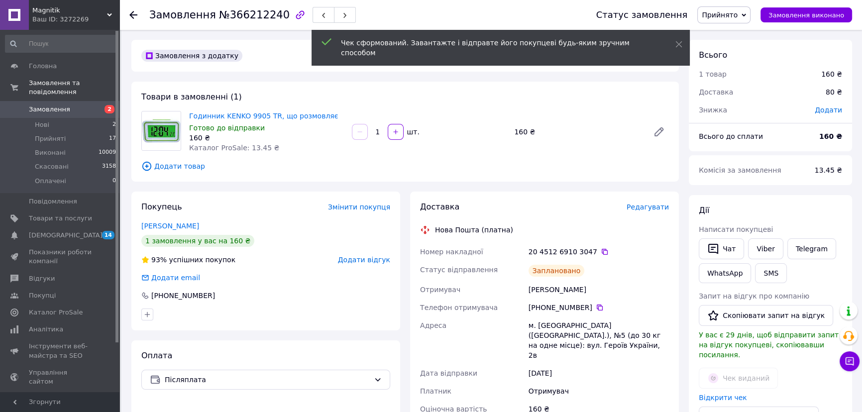
drag, startPoint x: 722, startPoint y: 20, endPoint x: 727, endPoint y: 35, distance: 15.4
click at [722, 20] on span "Прийнято" at bounding box center [724, 14] width 53 height 17
click at [727, 35] on li "Виконано" at bounding box center [724, 34] width 52 height 15
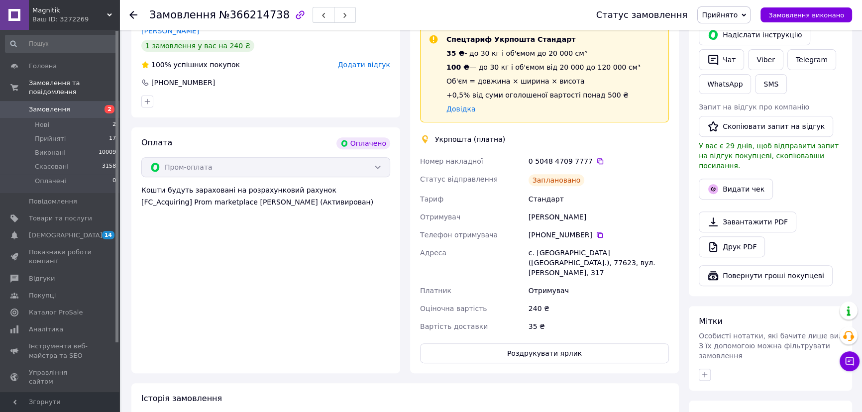
scroll to position [486, 0]
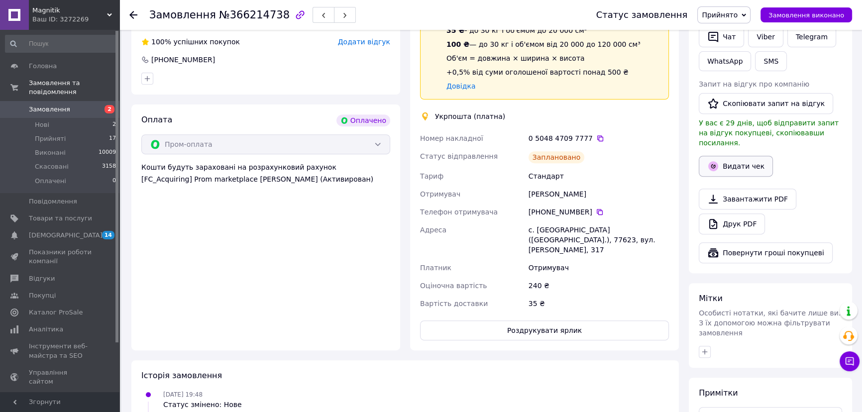
click at [730, 156] on button "Видати чек" at bounding box center [736, 166] width 74 height 21
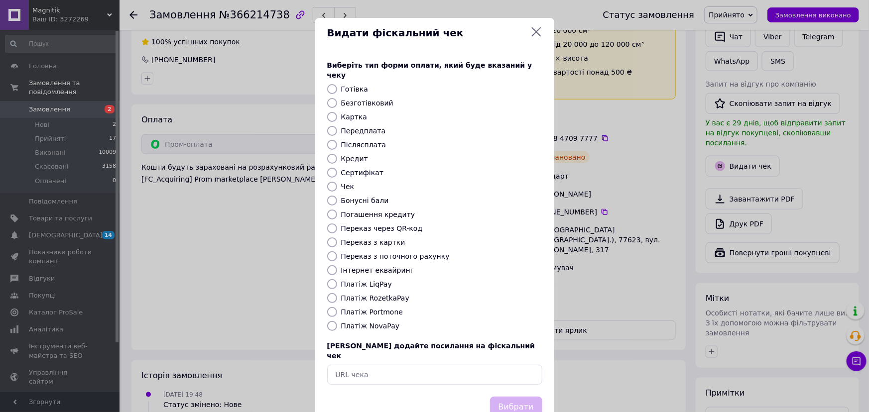
click at [331, 293] on input "Платіж RozetkaPay" at bounding box center [332, 298] width 10 height 10
radio input "true"
click at [512, 397] on button "Вибрати" at bounding box center [516, 407] width 52 height 21
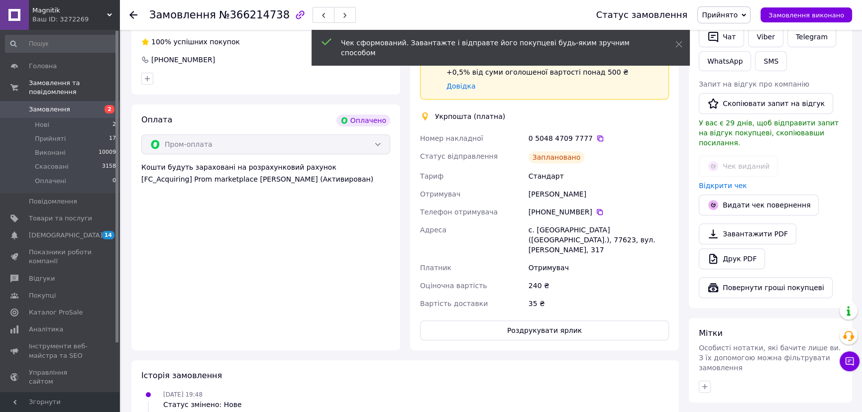
click at [735, 18] on span "Прийнято" at bounding box center [720, 15] width 36 height 8
click at [727, 30] on li "Виконано" at bounding box center [724, 34] width 52 height 15
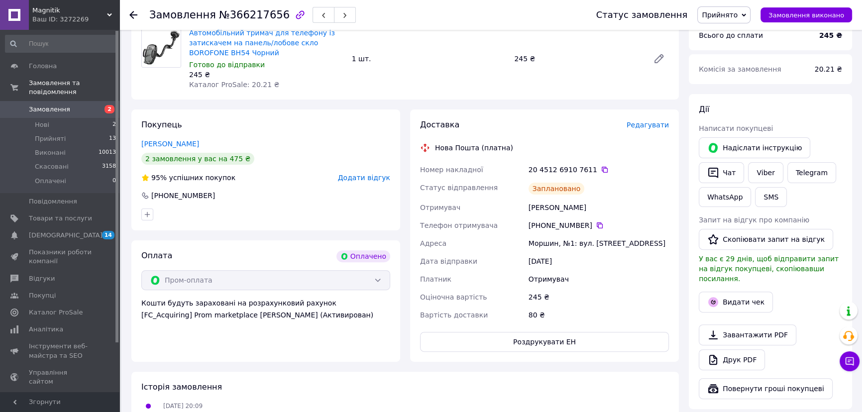
scroll to position [453, 0]
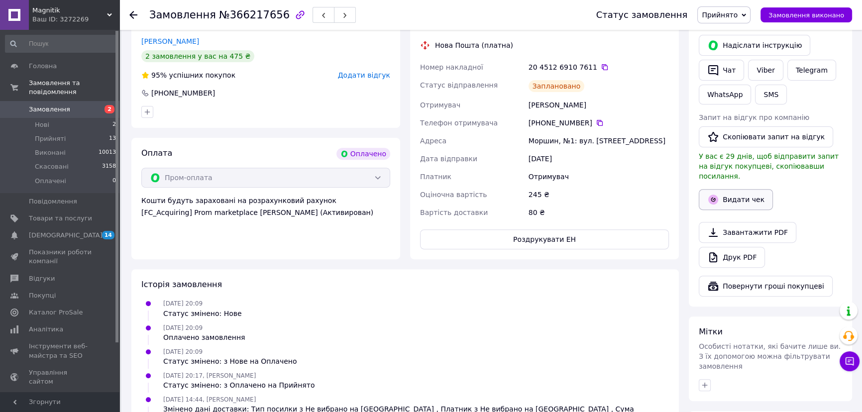
click at [742, 189] on button "Видати чек" at bounding box center [736, 199] width 74 height 21
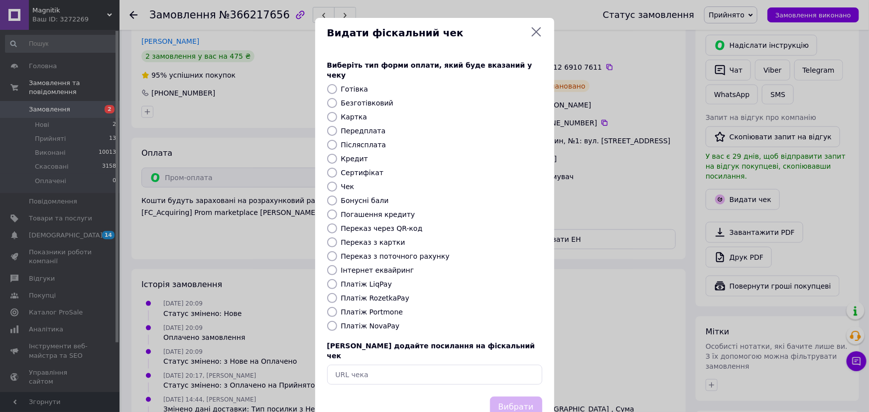
click at [328, 293] on input "Платіж RozetkaPay" at bounding box center [332, 298] width 10 height 10
radio input "true"
click at [523, 397] on button "Вибрати" at bounding box center [516, 407] width 52 height 21
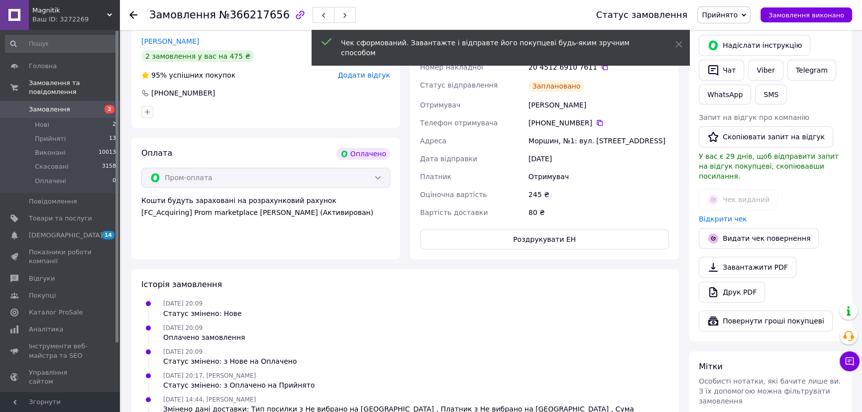
click at [738, 17] on span "Прийнято" at bounding box center [720, 15] width 36 height 8
click at [727, 27] on li "Виконано" at bounding box center [724, 34] width 52 height 15
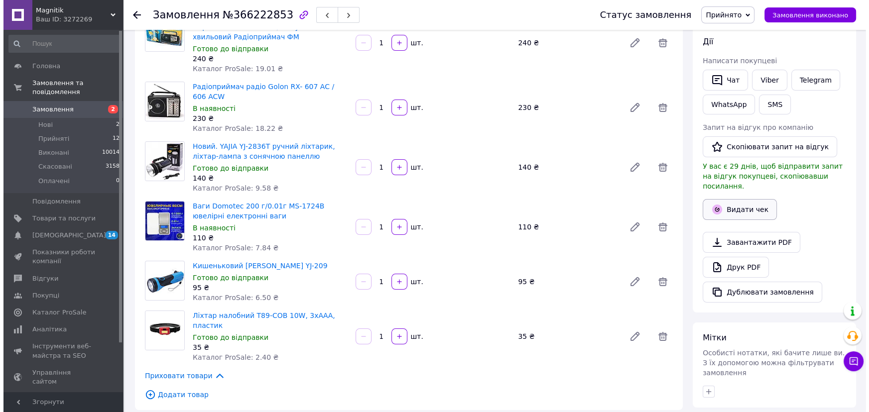
scroll to position [135, 0]
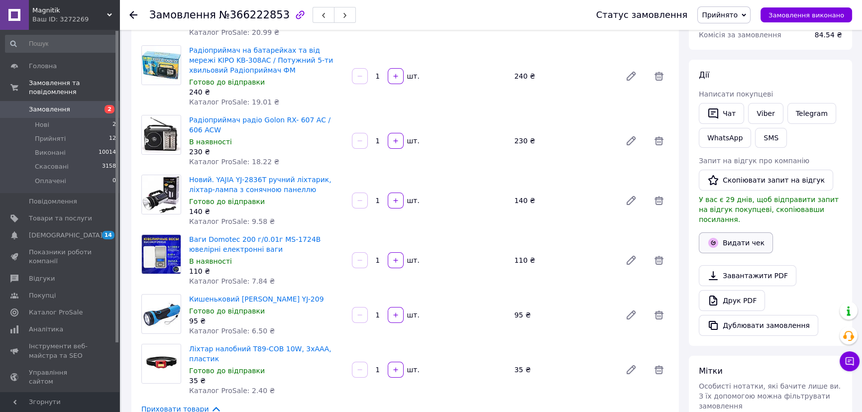
click at [742, 236] on button "Видати чек" at bounding box center [736, 243] width 74 height 21
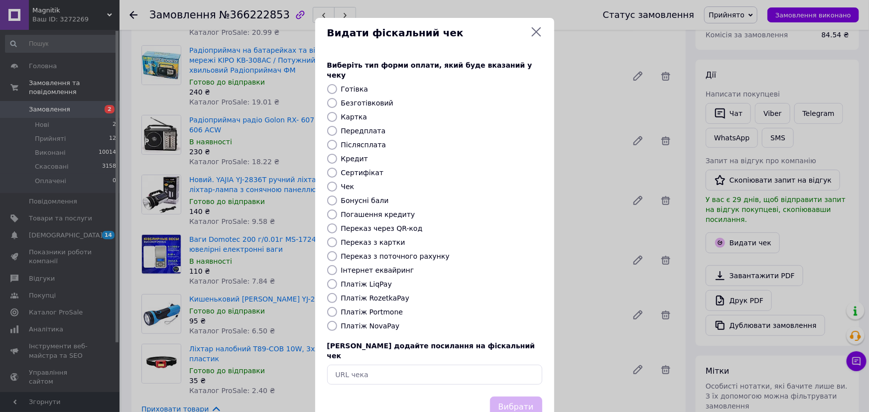
click at [334, 140] on input "Післясплата" at bounding box center [332, 145] width 10 height 10
radio input "true"
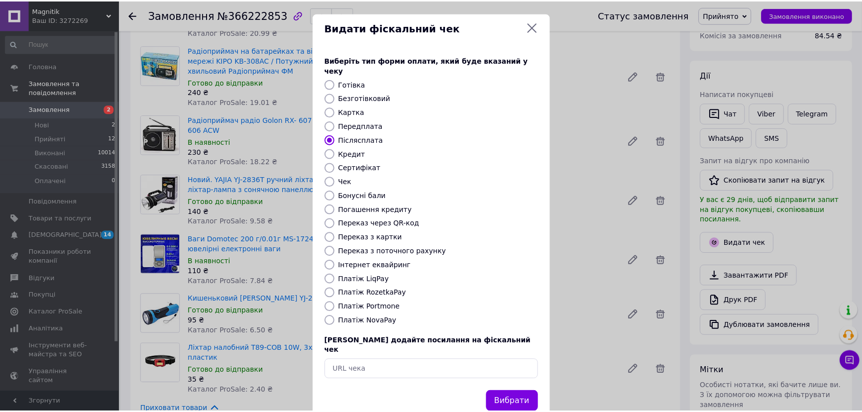
scroll to position [15, 0]
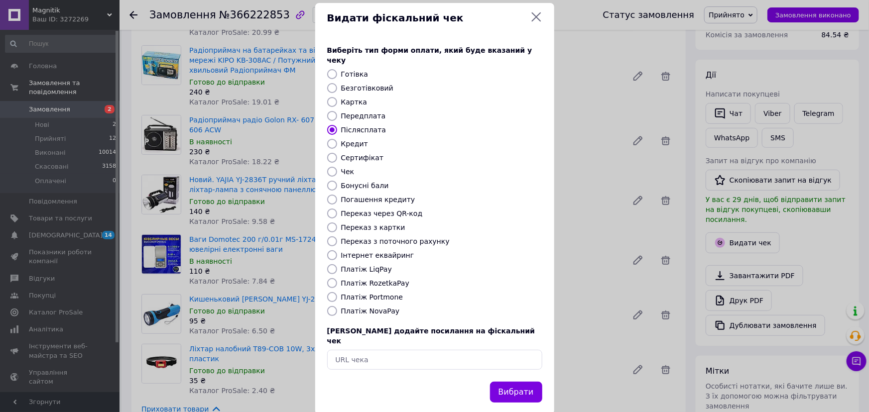
click at [249, 289] on div "Видати фіскальний чек Виберіть тип форми оплати, який буде вказаний у чеку Готі…" at bounding box center [434, 209] width 869 height 448
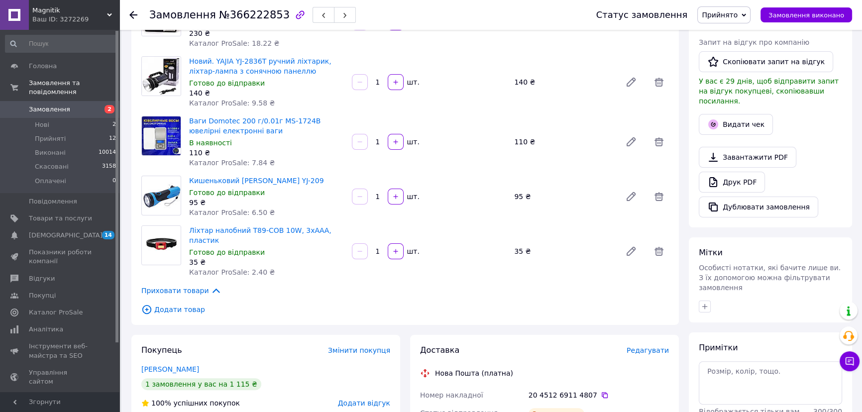
scroll to position [226, 0]
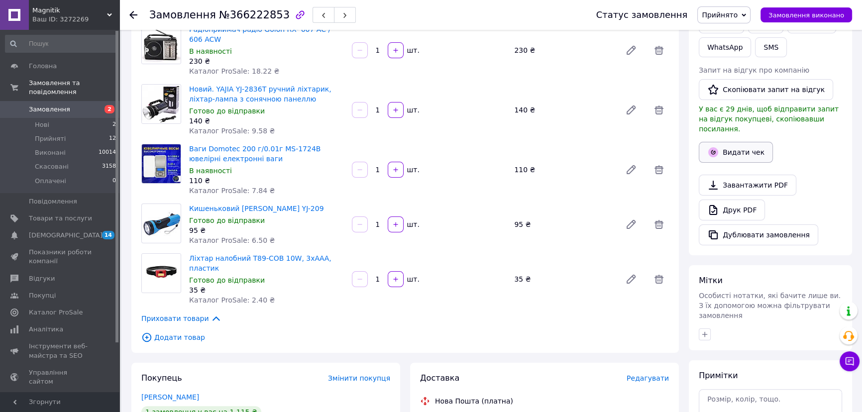
click at [748, 148] on button "Видати чек" at bounding box center [736, 152] width 74 height 21
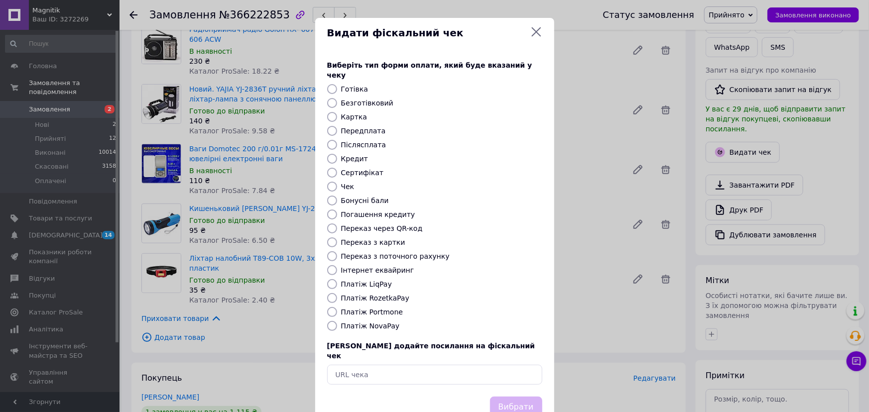
click at [335, 140] on input "Післясплата" at bounding box center [332, 145] width 10 height 10
radio input "true"
click at [508, 397] on button "Вибрати" at bounding box center [516, 407] width 52 height 21
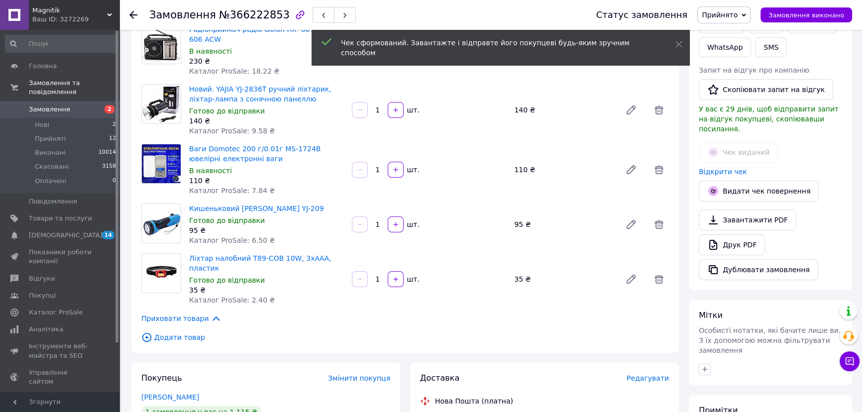
click at [738, 16] on span "Прийнято" at bounding box center [720, 15] width 36 height 8
click at [729, 27] on li "Виконано" at bounding box center [724, 34] width 52 height 15
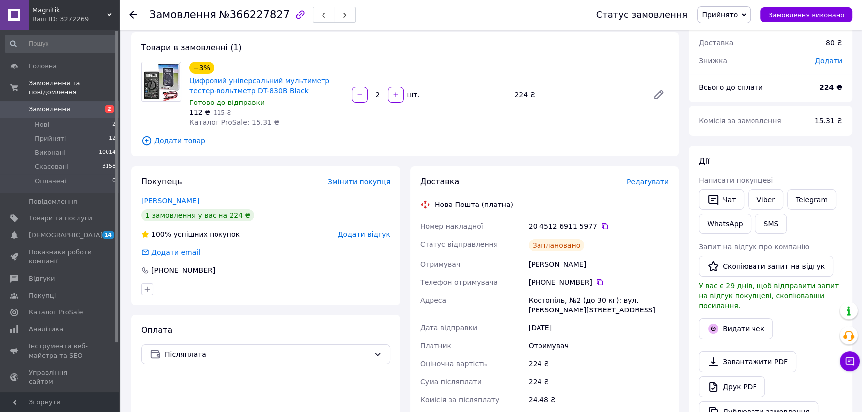
scroll to position [181, 0]
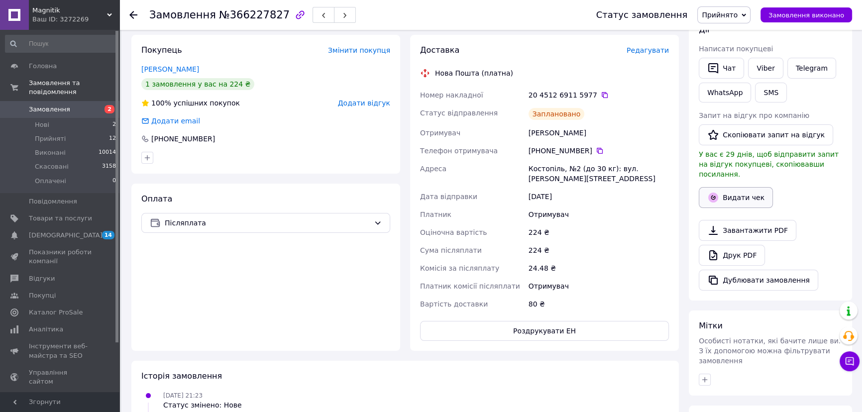
click at [747, 188] on button "Видати чек" at bounding box center [736, 197] width 74 height 21
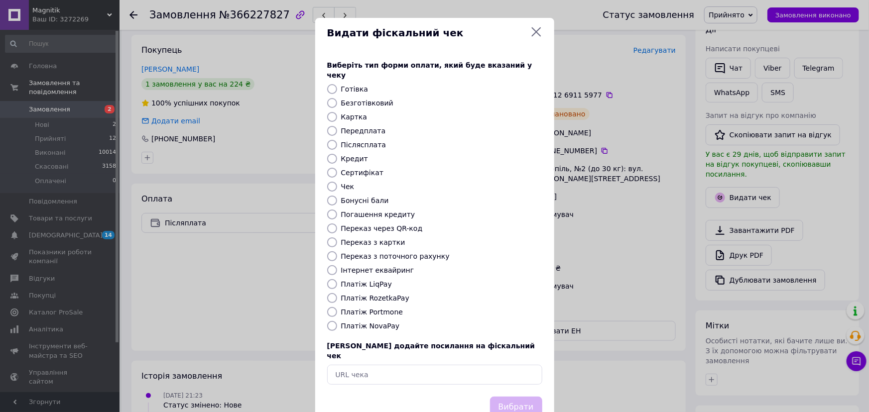
click at [334, 140] on input "Післясплата" at bounding box center [332, 145] width 10 height 10
radio input "true"
click at [518, 397] on button "Вибрати" at bounding box center [516, 407] width 52 height 21
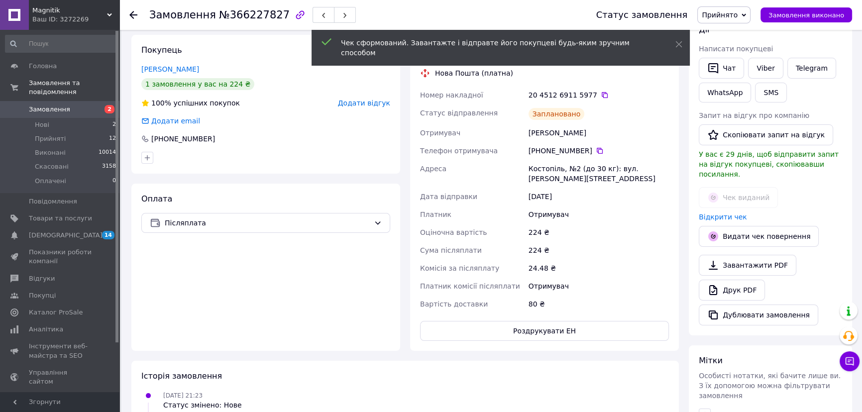
drag, startPoint x: 734, startPoint y: 18, endPoint x: 733, endPoint y: 24, distance: 6.0
click at [734, 17] on span "Прийнято" at bounding box center [720, 15] width 36 height 8
click at [733, 29] on li "Виконано" at bounding box center [724, 34] width 52 height 15
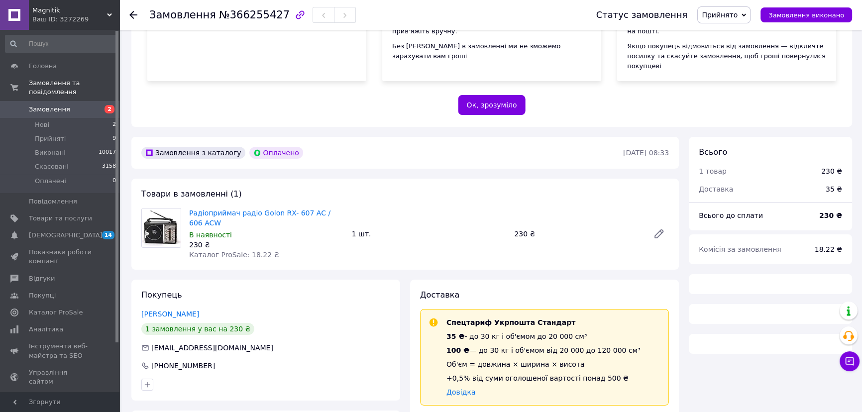
scroll to position [350, 0]
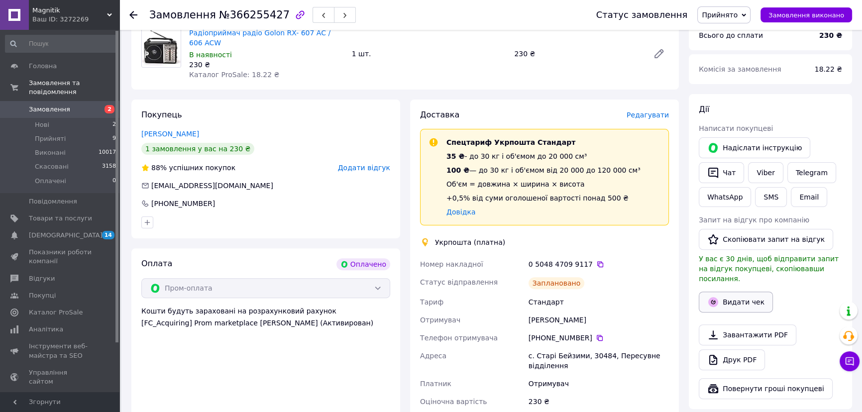
click at [735, 292] on button "Видати чек" at bounding box center [736, 302] width 74 height 21
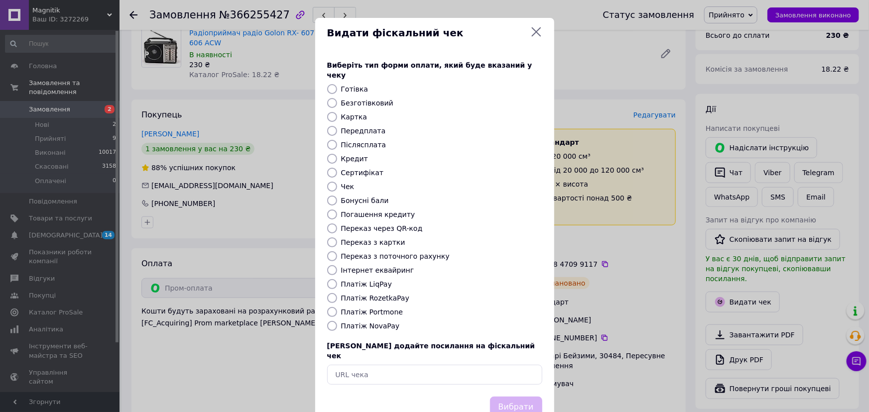
click at [331, 293] on input "Платіж RozetkaPay" at bounding box center [332, 298] width 10 height 10
radio input "true"
click at [525, 397] on button "Вибрати" at bounding box center [516, 407] width 52 height 21
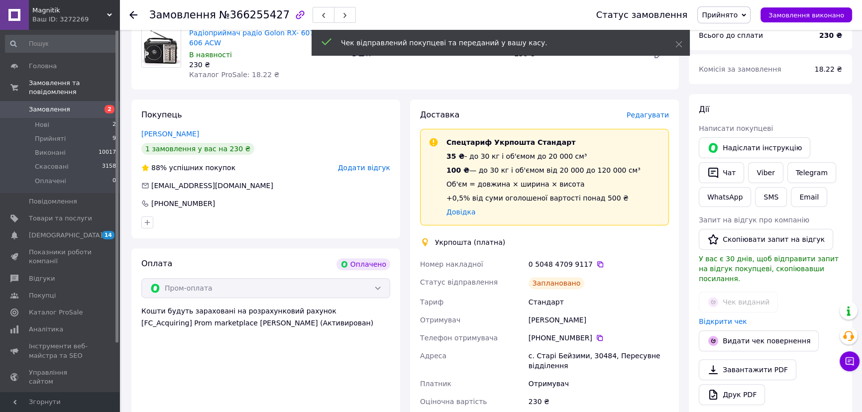
click at [737, 16] on span "Прийнято" at bounding box center [720, 15] width 36 height 8
click at [737, 30] on li "Виконано" at bounding box center [724, 34] width 52 height 15
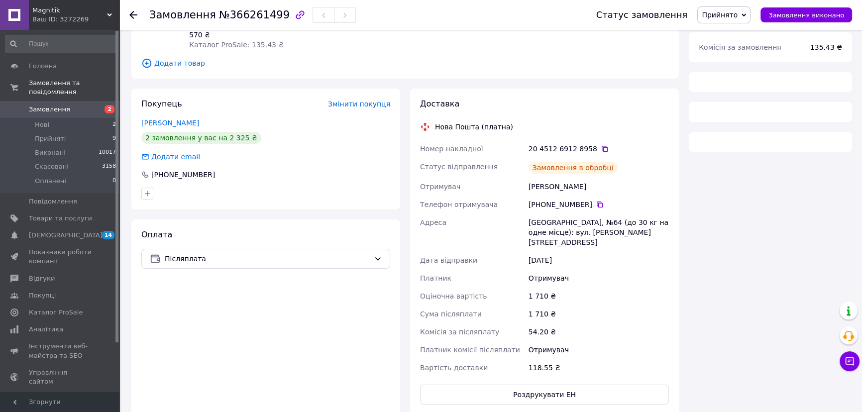
scroll to position [144, 0]
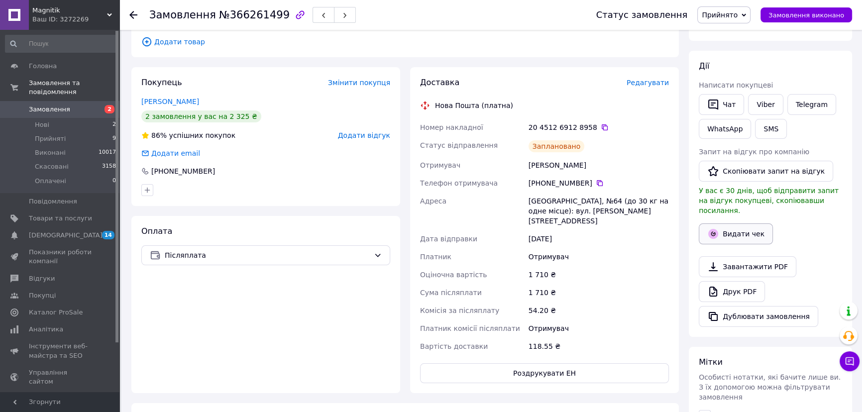
click at [731, 224] on button "Видати чек" at bounding box center [736, 234] width 74 height 21
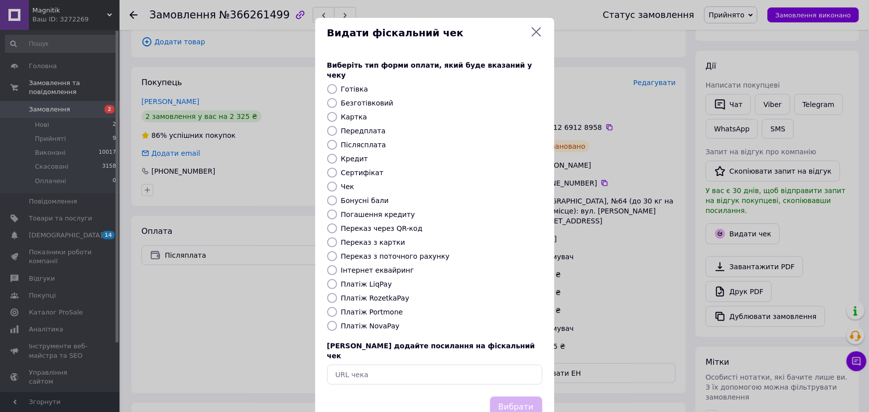
click at [333, 140] on input "Післясплата" at bounding box center [332, 145] width 10 height 10
radio input "true"
click at [514, 397] on button "Вибрати" at bounding box center [516, 407] width 52 height 21
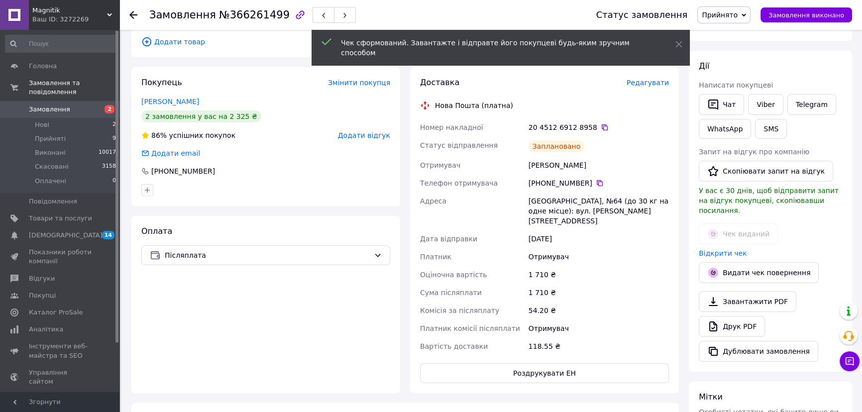
click at [733, 17] on span "Прийнято" at bounding box center [720, 15] width 36 height 8
click at [728, 30] on li "Виконано" at bounding box center [724, 34] width 52 height 15
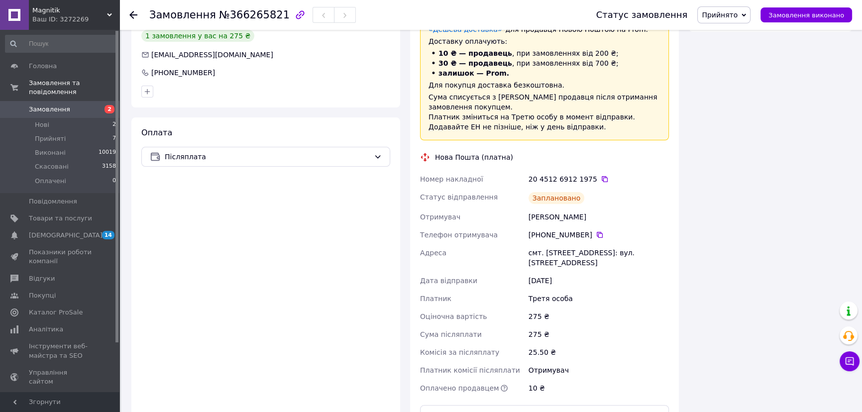
scroll to position [226, 0]
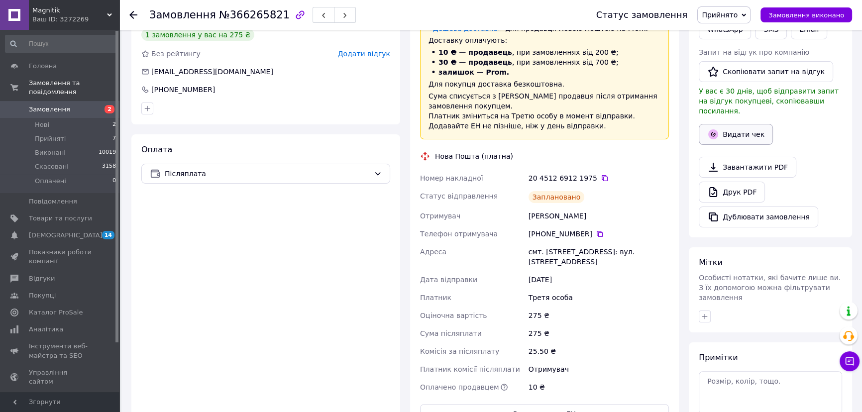
click at [724, 124] on button "Видати чек" at bounding box center [736, 134] width 74 height 21
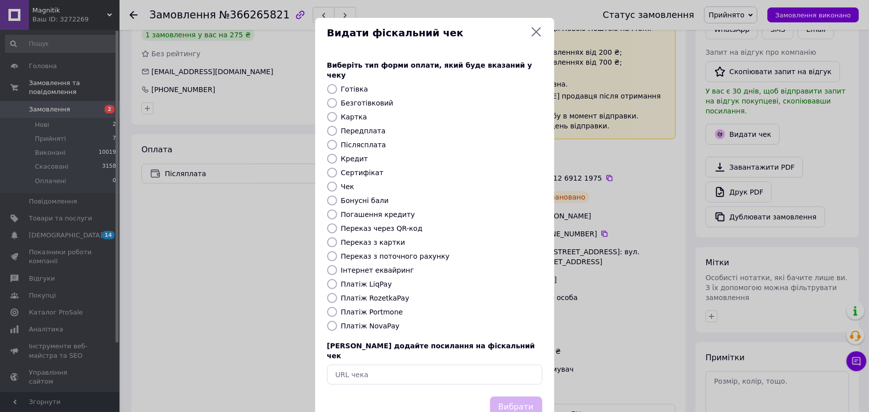
click at [330, 140] on input "Післясплата" at bounding box center [332, 145] width 10 height 10
radio input "true"
click at [515, 397] on button "Вибрати" at bounding box center [516, 407] width 52 height 21
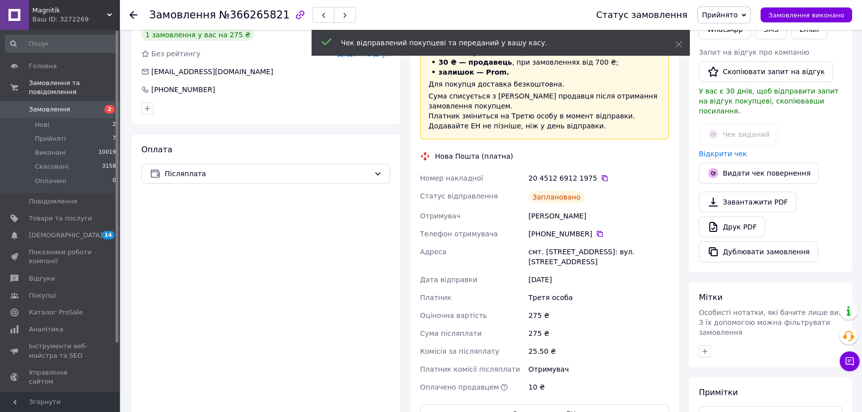
click at [737, 14] on span "Прийнято" at bounding box center [720, 15] width 36 height 8
click at [721, 30] on li "Виконано" at bounding box center [724, 34] width 52 height 15
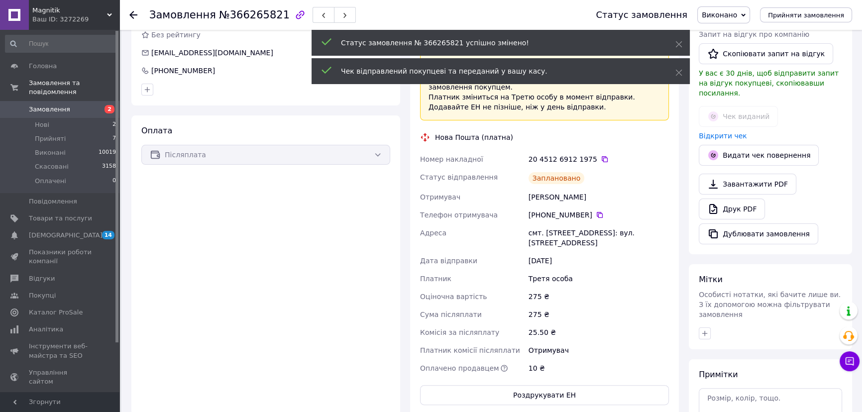
scroll to position [207, 0]
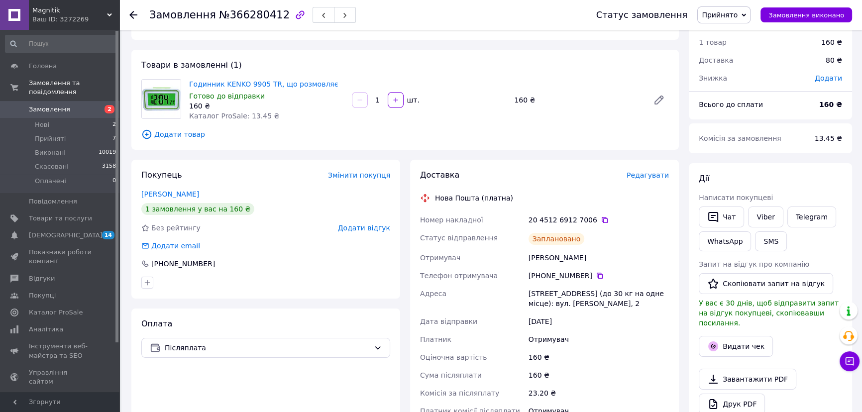
scroll to position [181, 0]
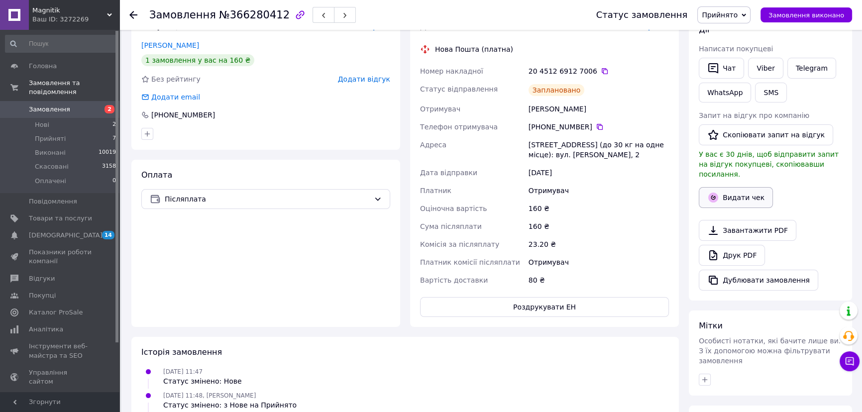
click at [725, 189] on button "Видати чек" at bounding box center [736, 197] width 74 height 21
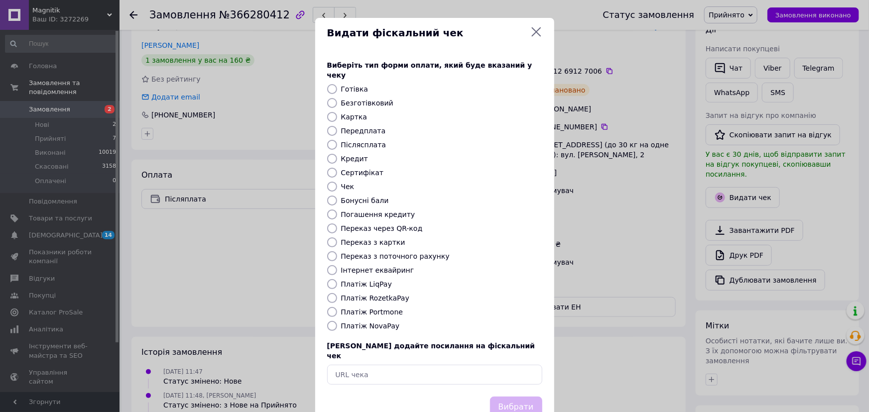
drag, startPoint x: 331, startPoint y: 134, endPoint x: 335, endPoint y: 139, distance: 5.7
click at [331, 140] on input "Післясплата" at bounding box center [332, 145] width 10 height 10
radio input "true"
click at [507, 397] on button "Вибрати" at bounding box center [516, 407] width 52 height 21
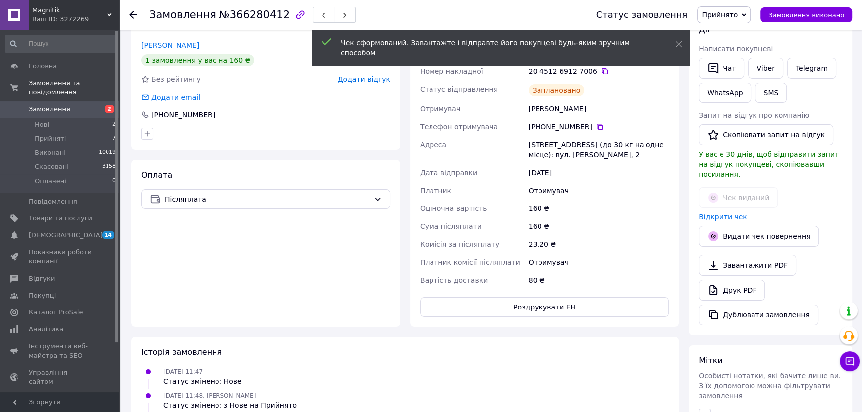
click at [732, 16] on span "Прийнято" at bounding box center [720, 15] width 36 height 8
click at [733, 30] on li "Виконано" at bounding box center [724, 34] width 52 height 15
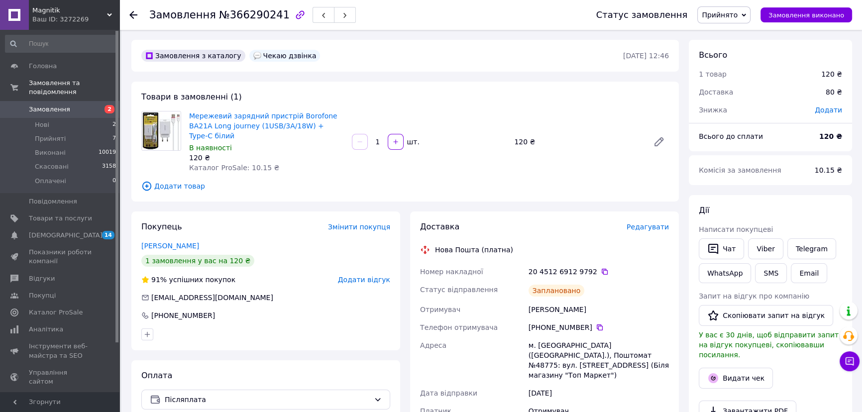
scroll to position [90, 0]
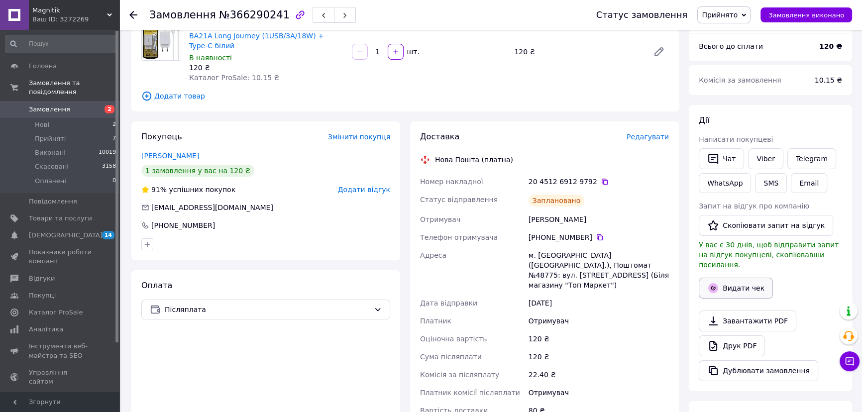
click at [730, 278] on button "Видати чек" at bounding box center [736, 288] width 74 height 21
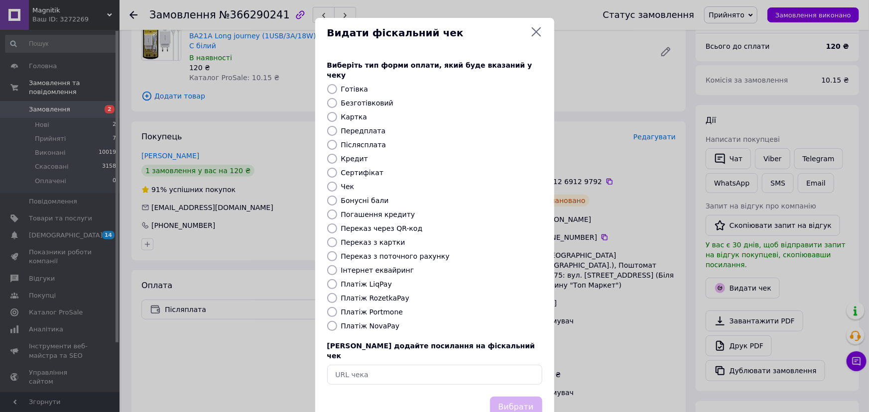
click at [333, 140] on input "Післясплата" at bounding box center [332, 145] width 10 height 10
radio input "true"
click at [526, 397] on button "Вибрати" at bounding box center [516, 407] width 52 height 21
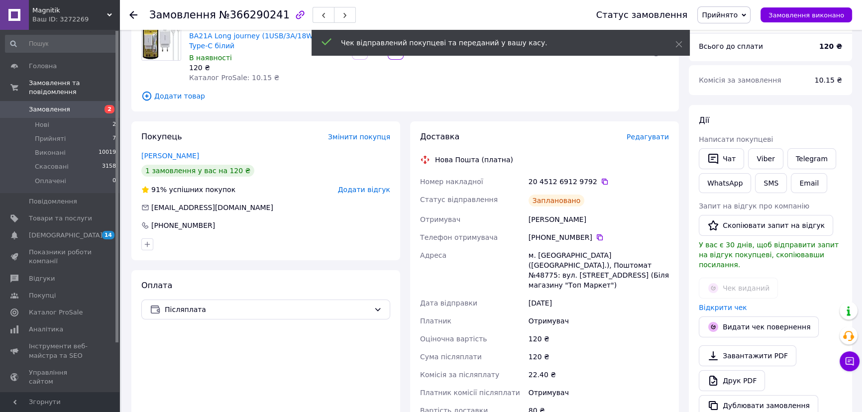
click at [738, 12] on span "Прийнято" at bounding box center [720, 15] width 36 height 8
click at [725, 32] on li "Виконано" at bounding box center [724, 34] width 52 height 15
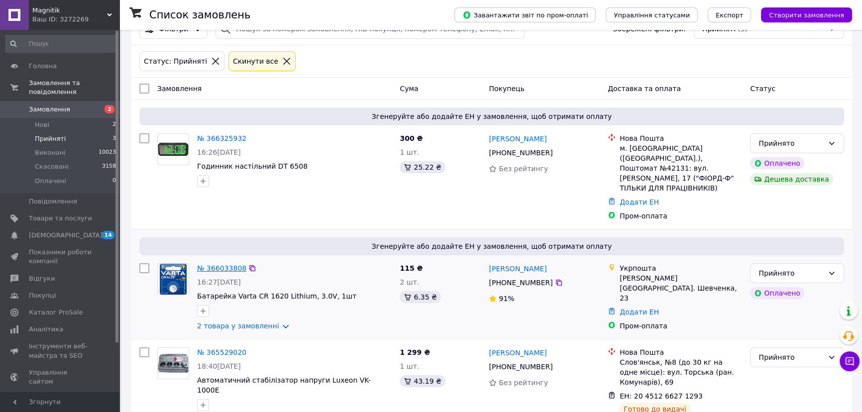
scroll to position [139, 0]
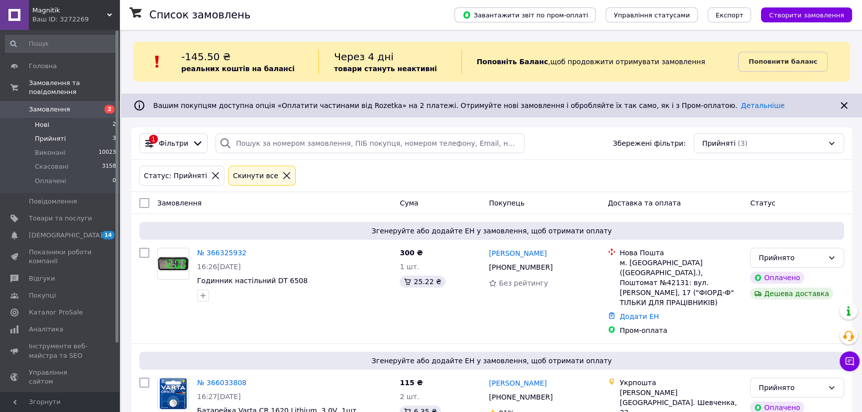
click at [104, 118] on li "Нові 2" at bounding box center [61, 125] width 122 height 14
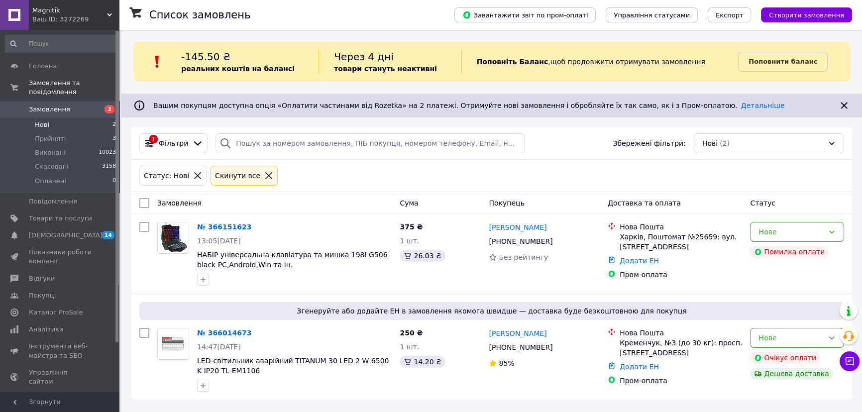
scroll to position [1, 0]
click at [785, 336] on div "Нове" at bounding box center [791, 338] width 65 height 11
click at [481, 380] on div "250 ₴ 1 шт. 14.20 ₴" at bounding box center [440, 360] width 89 height 72
click at [63, 328] on link "Аналітика" at bounding box center [61, 329] width 122 height 17
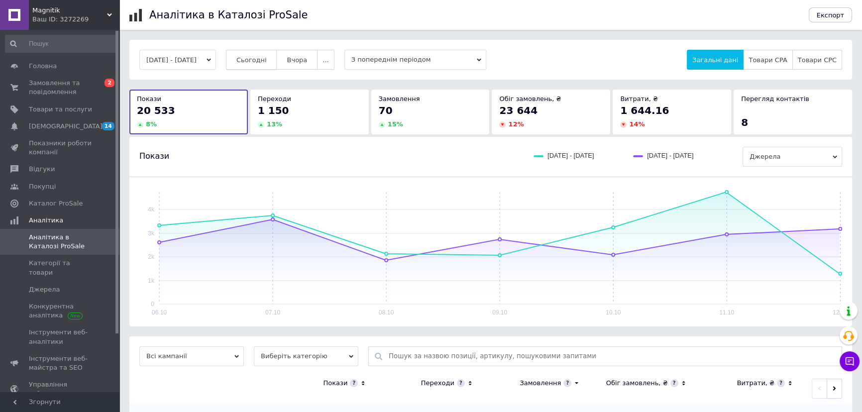
click at [258, 66] on button "Сьогодні" at bounding box center [251, 60] width 51 height 20
